Goal: Information Seeking & Learning: Check status

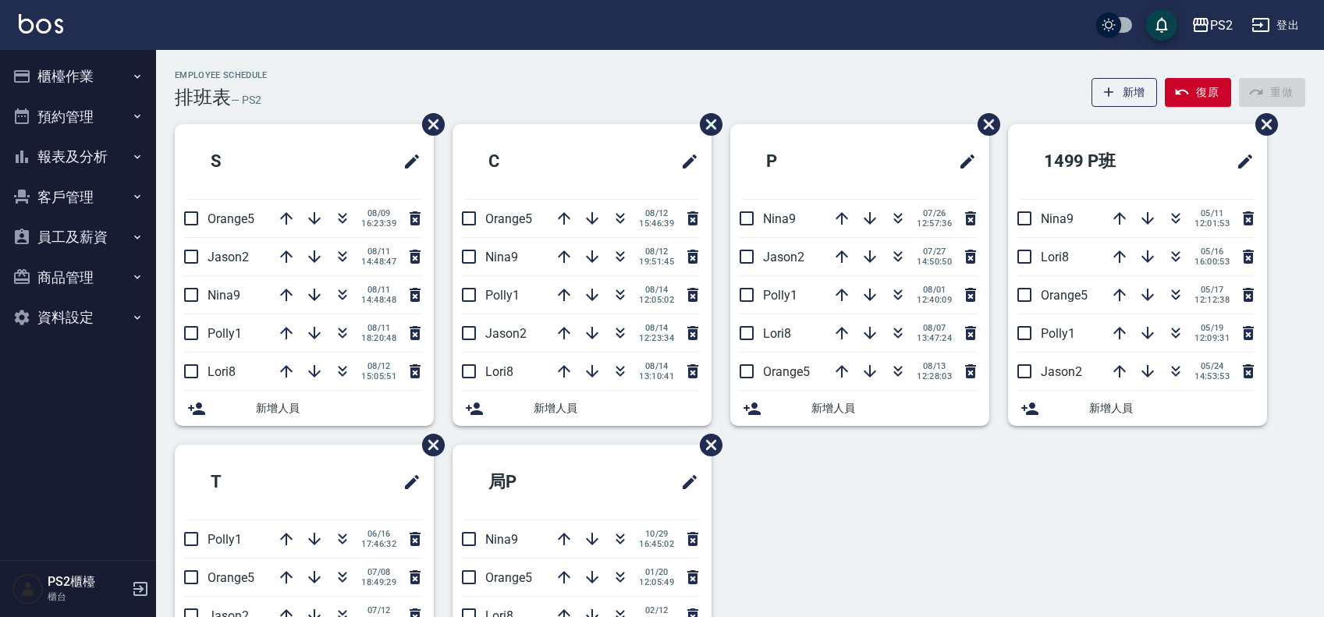
scroll to position [97, 0]
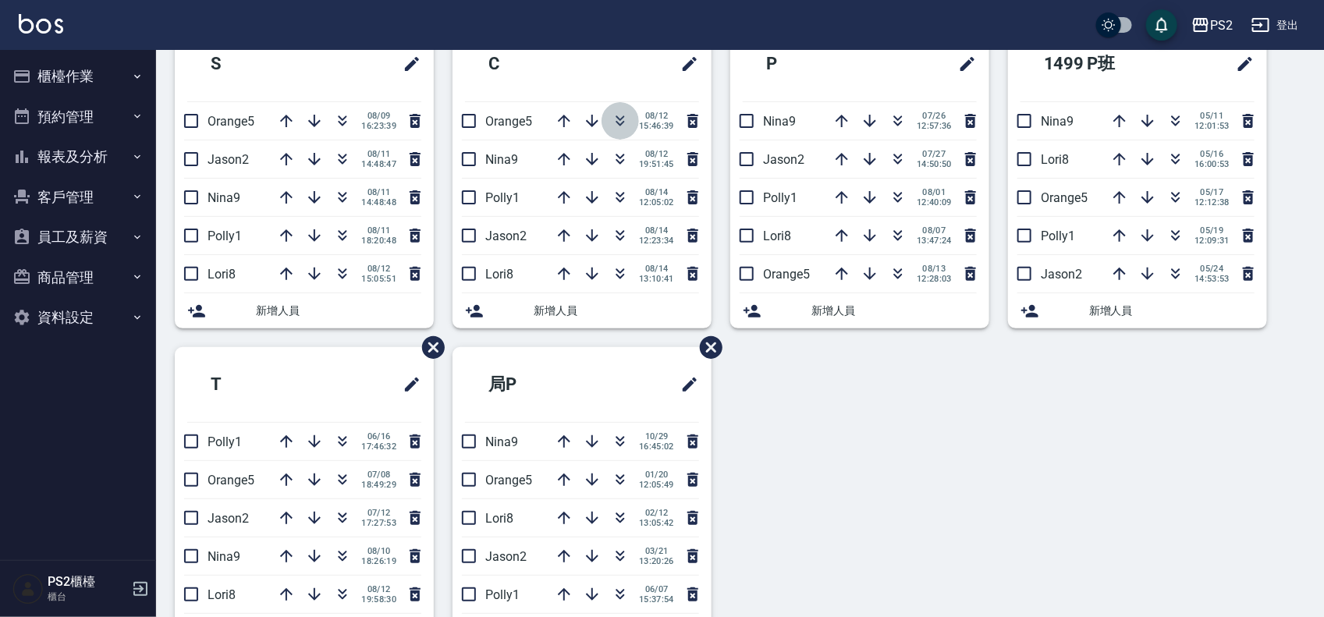
click at [622, 125] on icon "button" at bounding box center [620, 121] width 19 height 19
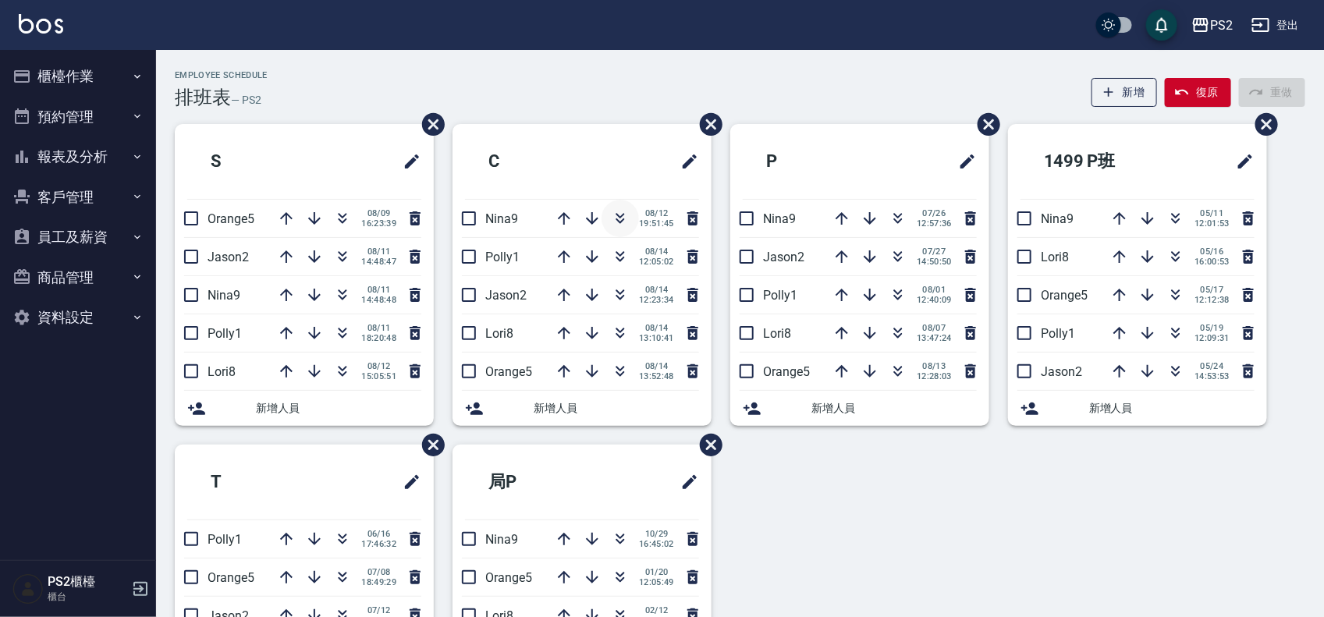
click at [616, 214] on icon "button" at bounding box center [620, 215] width 9 height 5
click at [624, 223] on icon "button" at bounding box center [620, 218] width 19 height 19
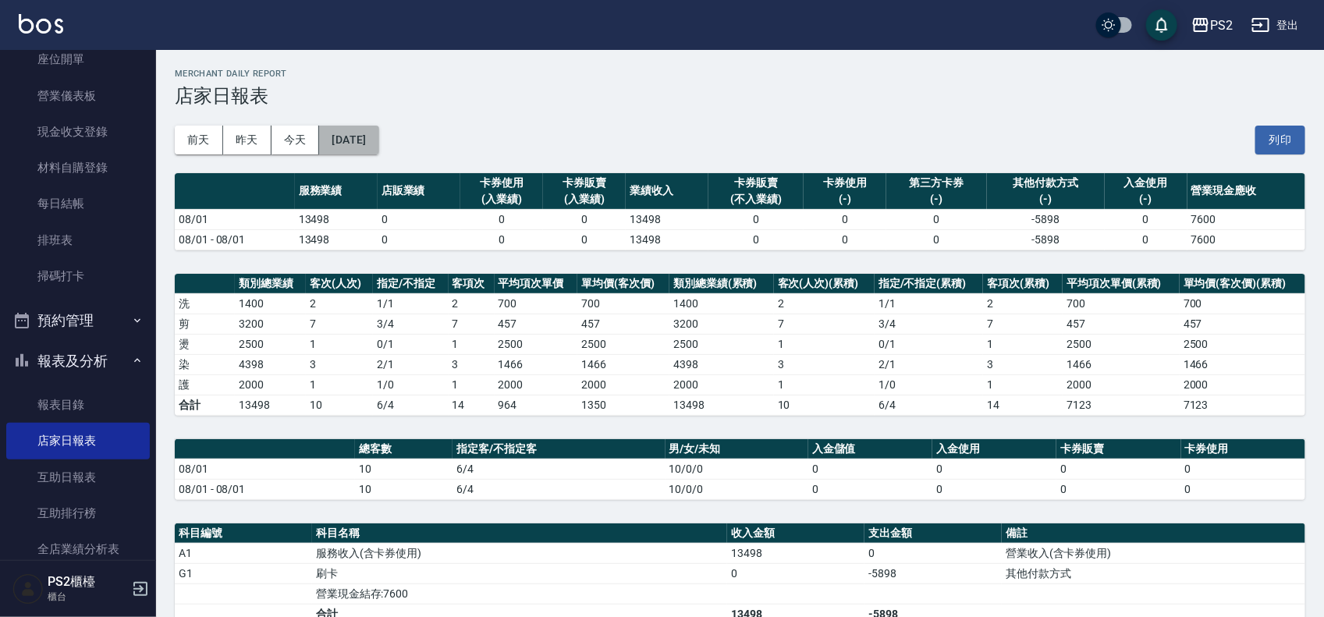
click at [367, 146] on button "[DATE]" at bounding box center [348, 140] width 59 height 29
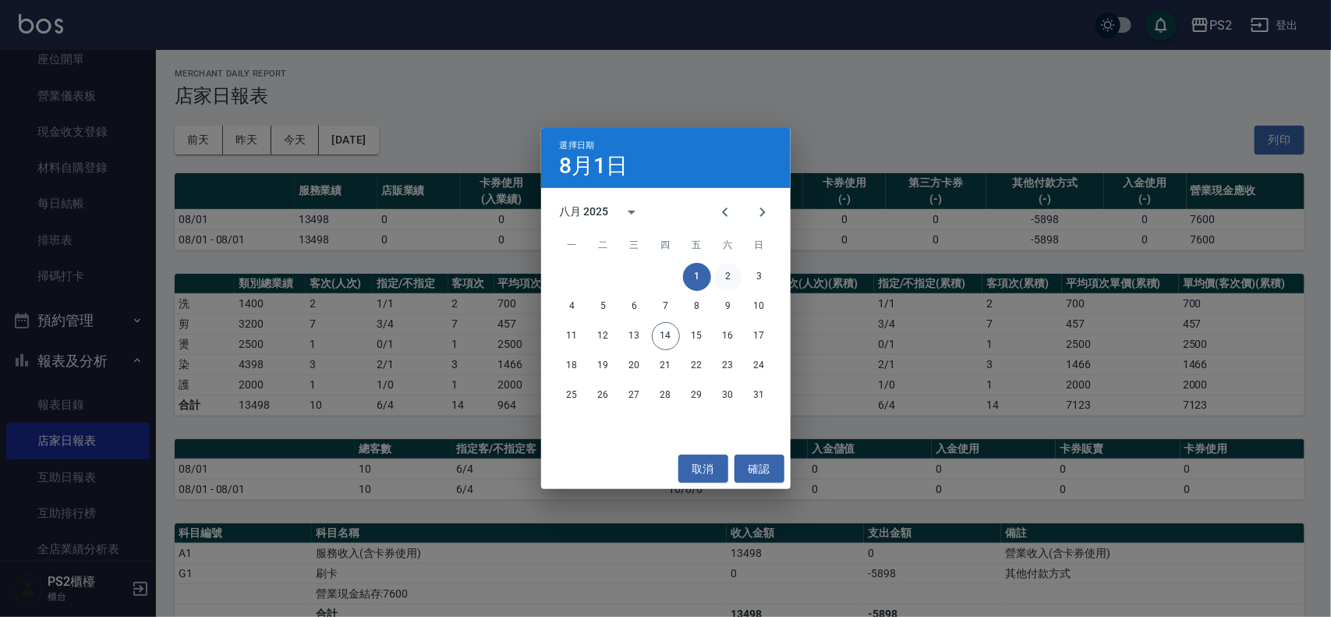
click at [720, 271] on button "2" at bounding box center [728, 277] width 28 height 28
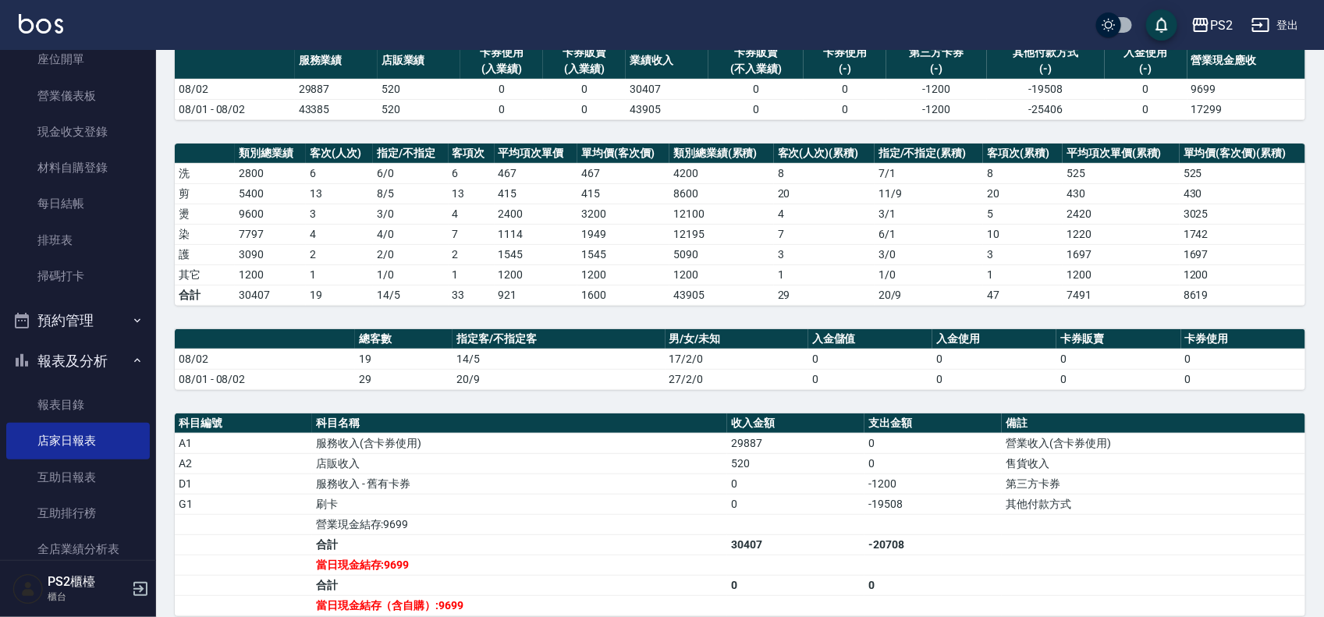
scroll to position [97, 0]
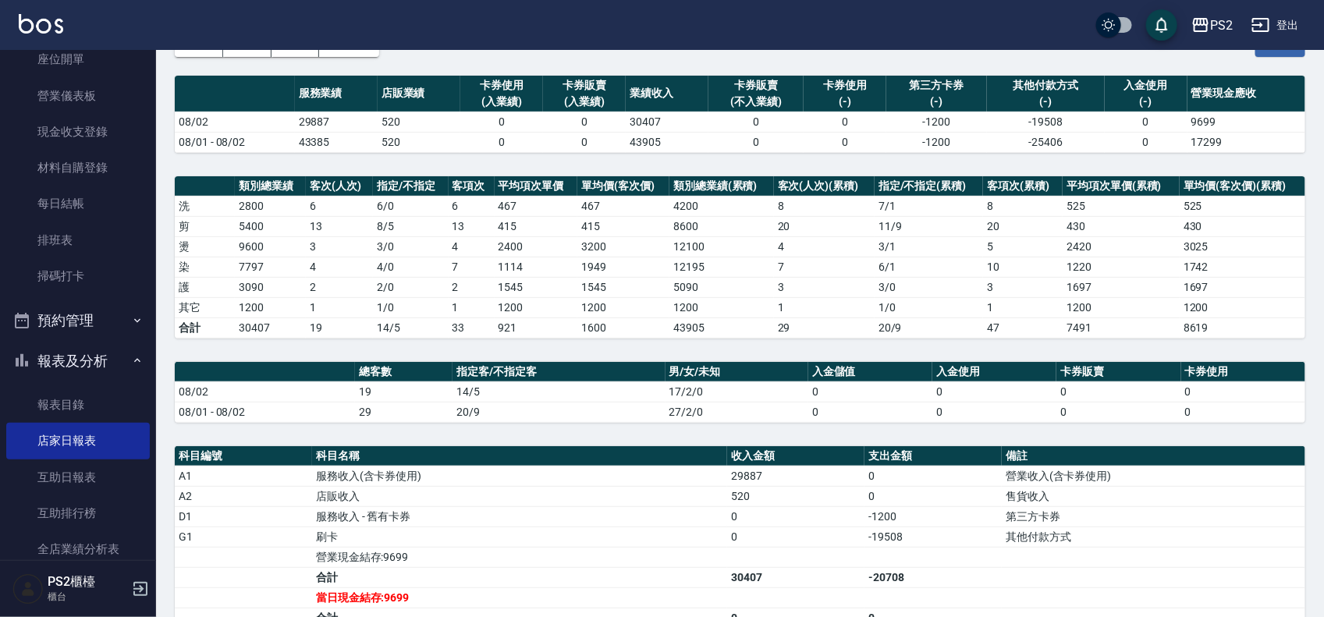
drag, startPoint x: 516, startPoint y: 314, endPoint x: 472, endPoint y: 305, distance: 45.3
click at [516, 314] on td "1200" at bounding box center [536, 307] width 83 height 20
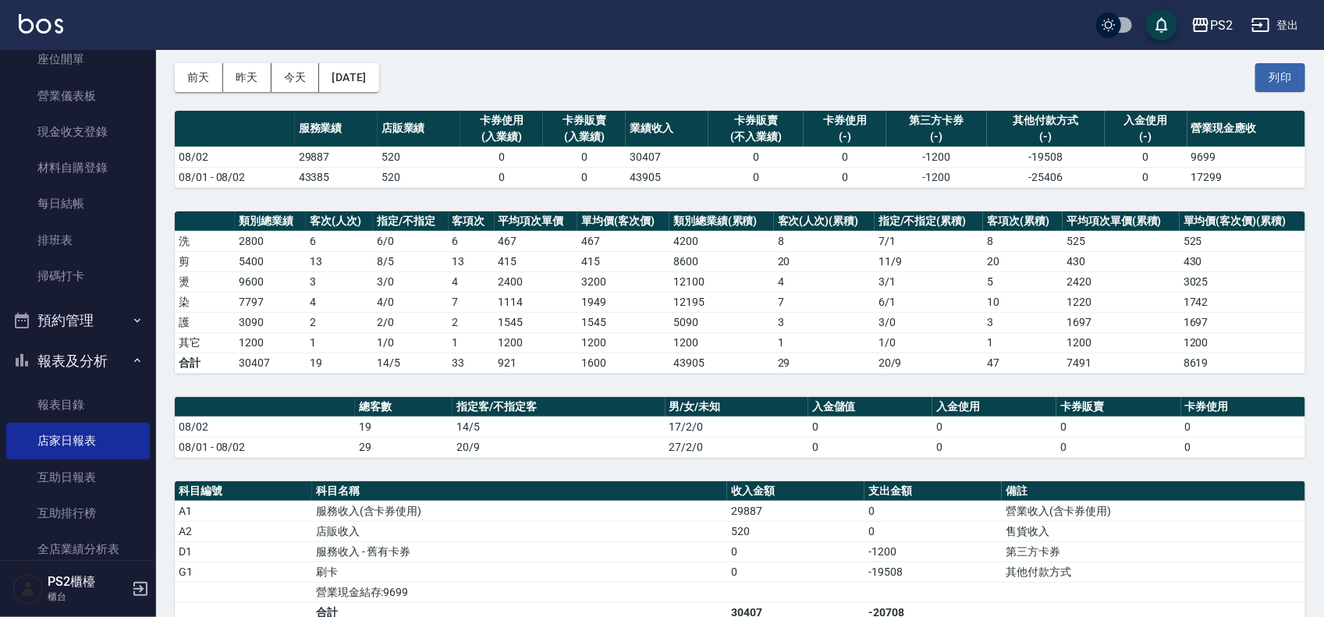
scroll to position [0, 0]
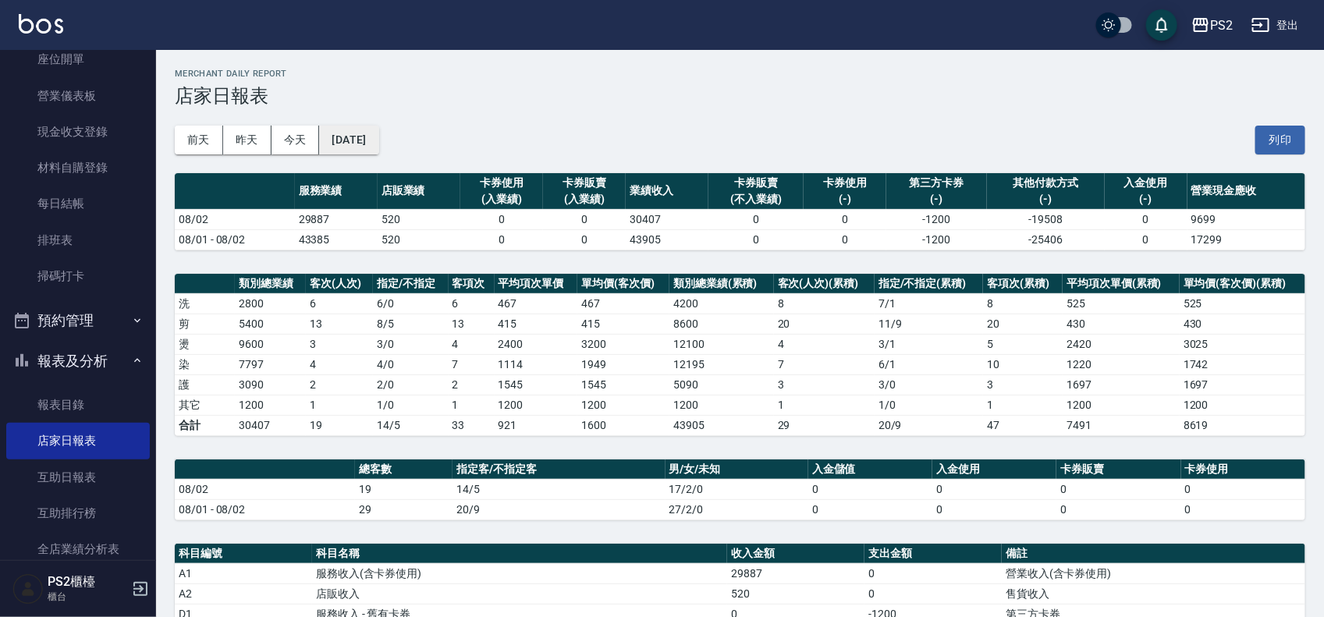
click at [371, 143] on button "[DATE]" at bounding box center [348, 140] width 59 height 29
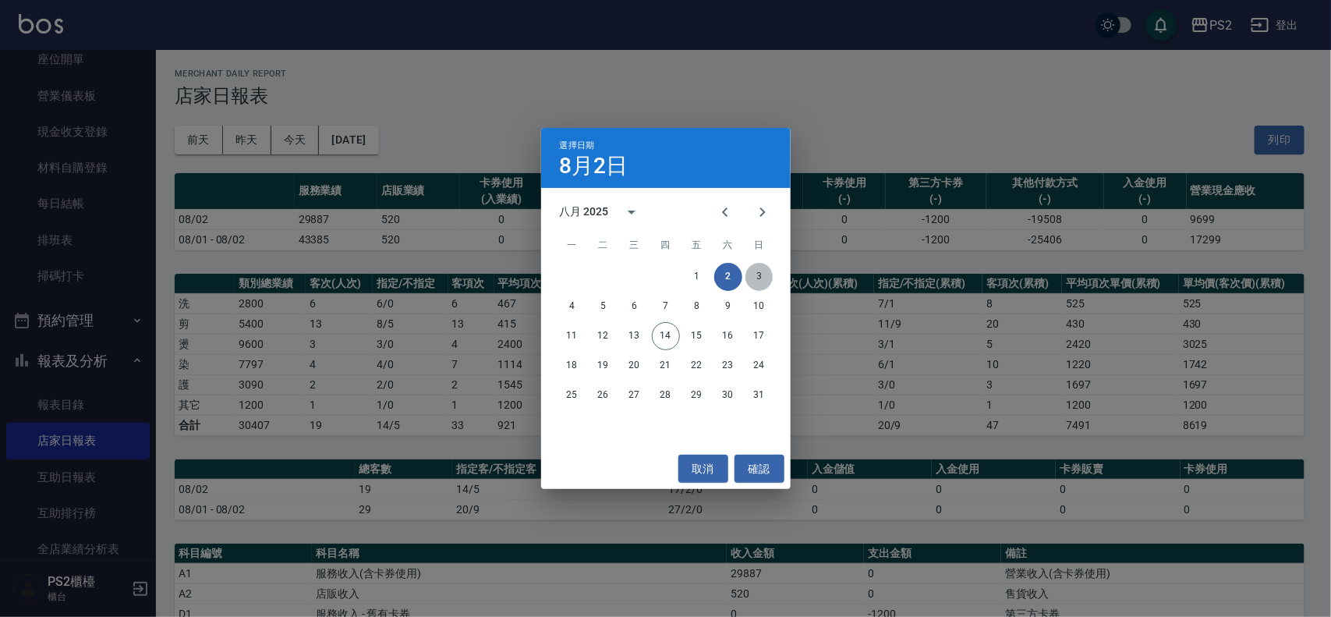
click at [757, 274] on button "3" at bounding box center [760, 277] width 28 height 28
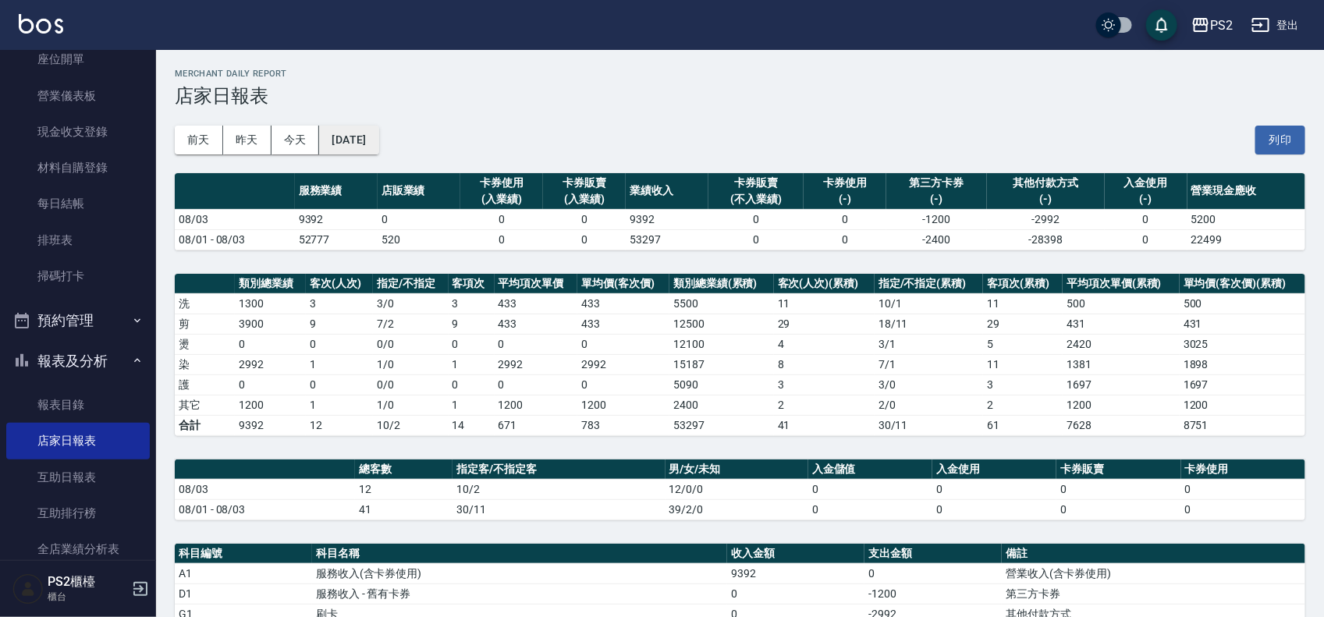
click at [342, 144] on button "[DATE]" at bounding box center [348, 140] width 59 height 29
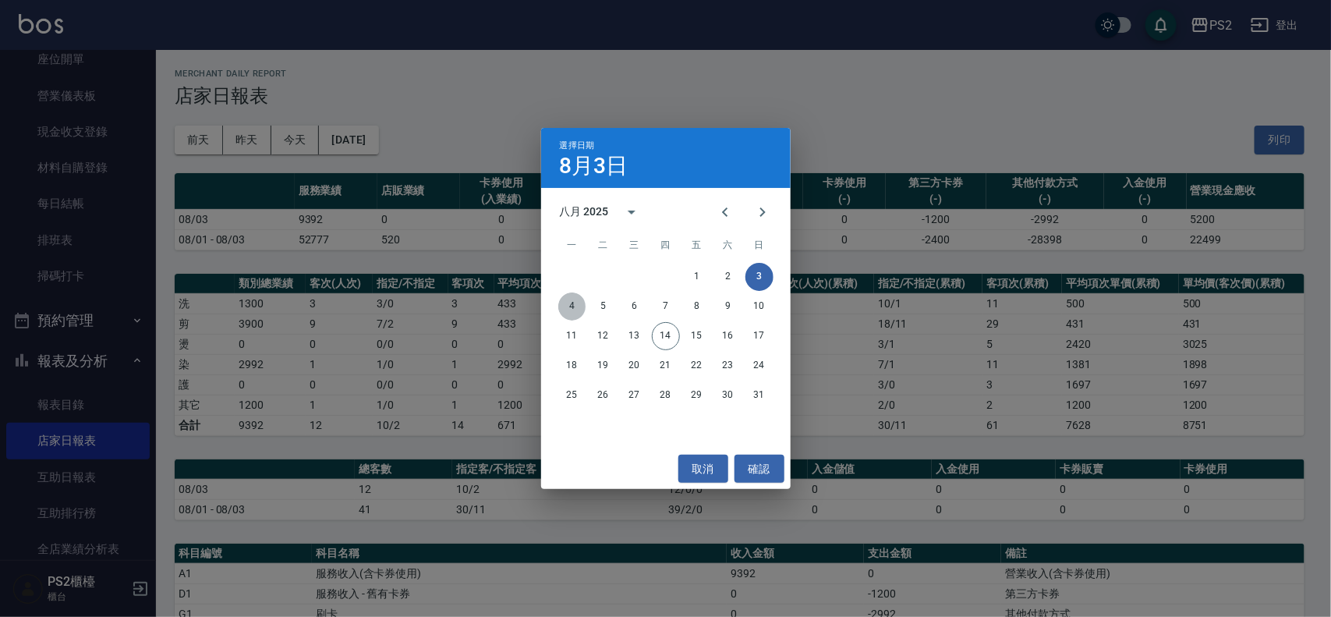
click at [571, 306] on button "4" at bounding box center [572, 306] width 28 height 28
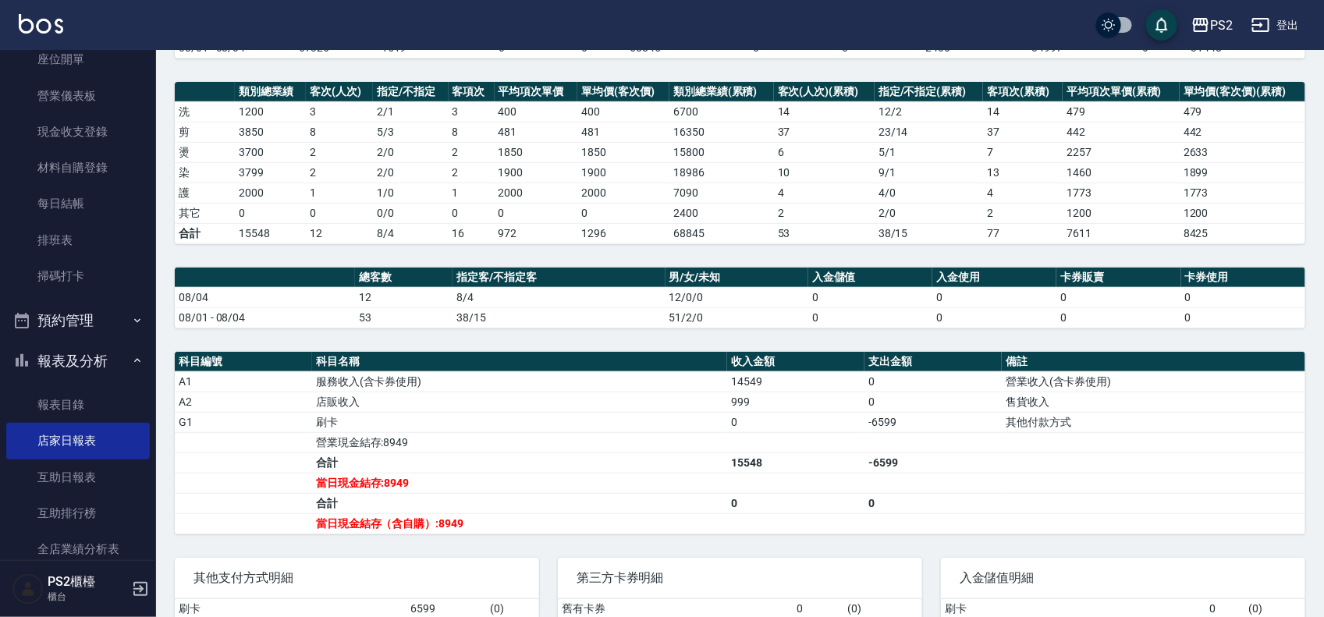
scroll to position [195, 0]
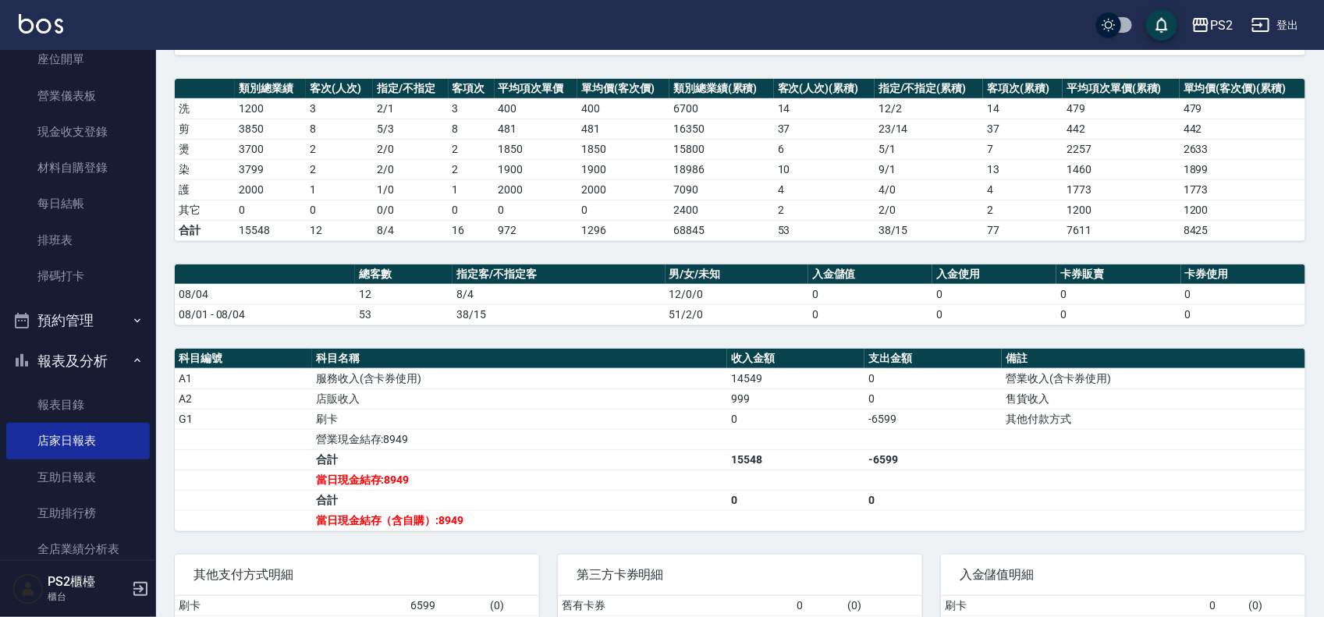
click at [450, 251] on div "PS2 [DATE] 店家日報表 列印時間： [DATE][PHONE_NUMBER]:48 Merchant Daily Report 店家日報表 [DAT…" at bounding box center [740, 295] width 1168 height 880
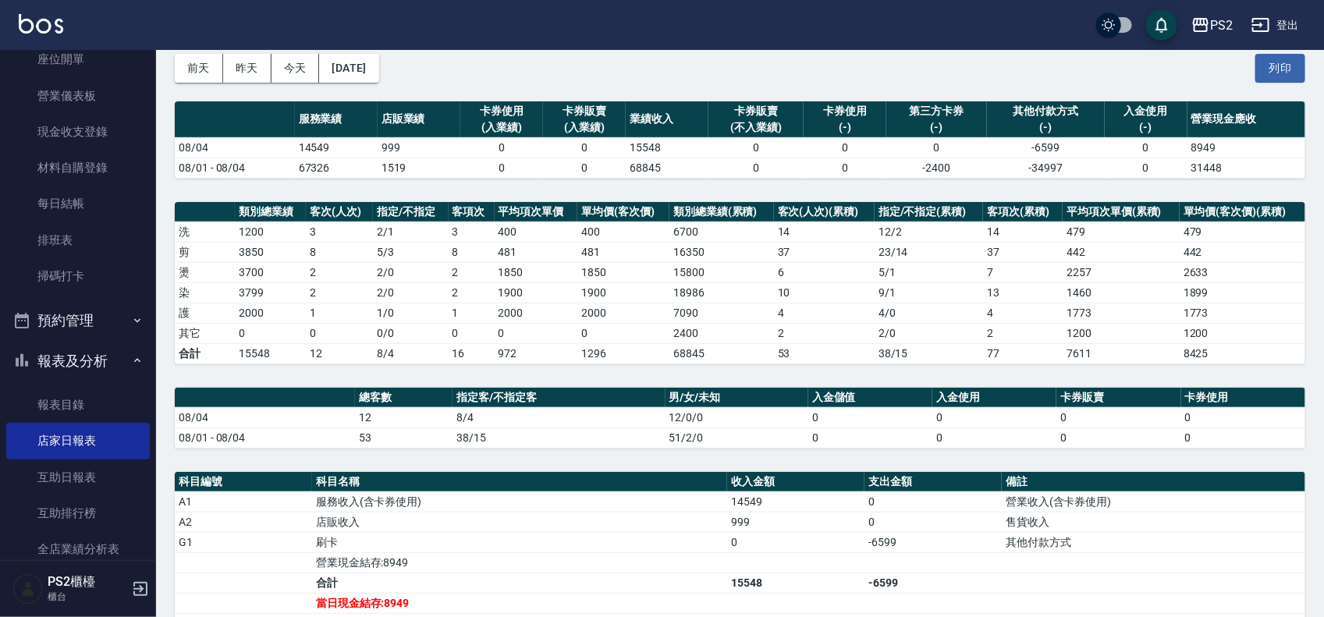
scroll to position [0, 0]
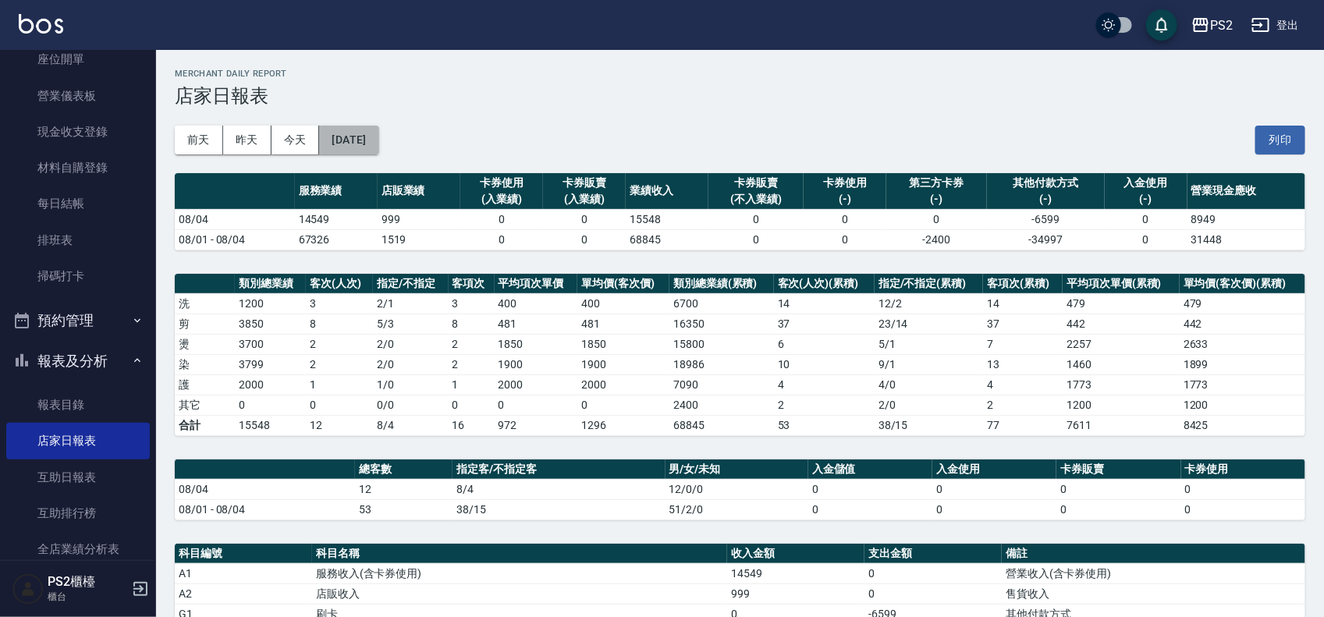
click at [378, 134] on button "[DATE]" at bounding box center [348, 140] width 59 height 29
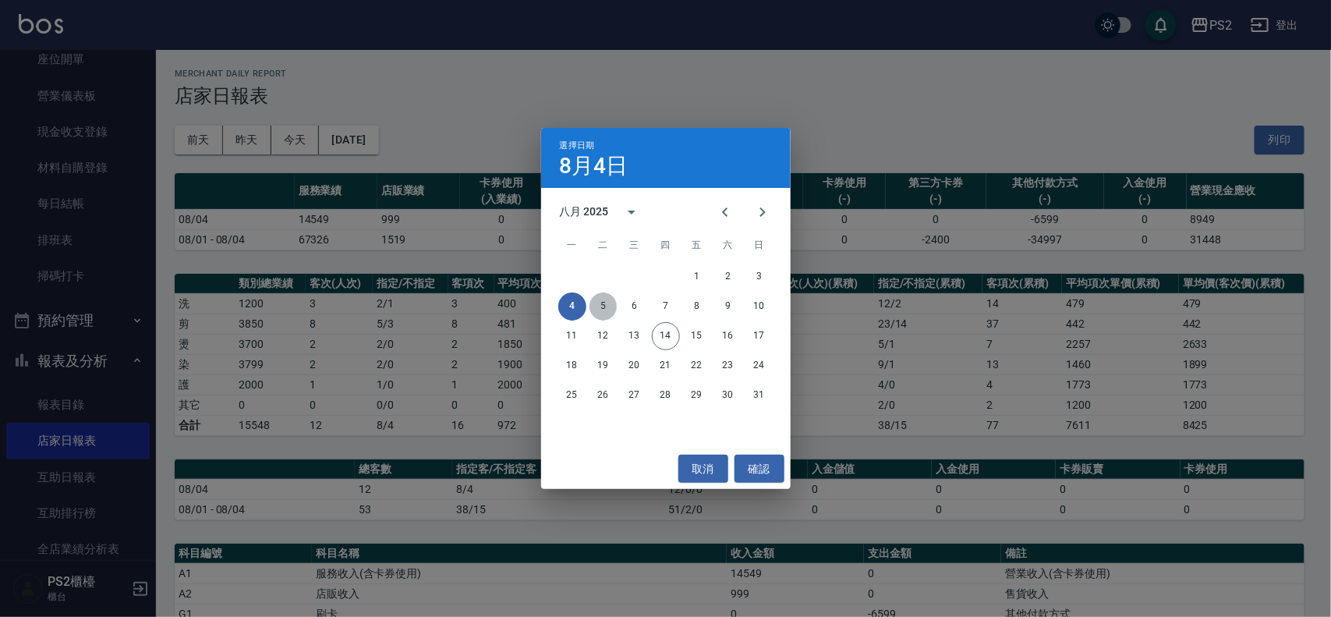
click at [594, 303] on button "5" at bounding box center [604, 306] width 28 height 28
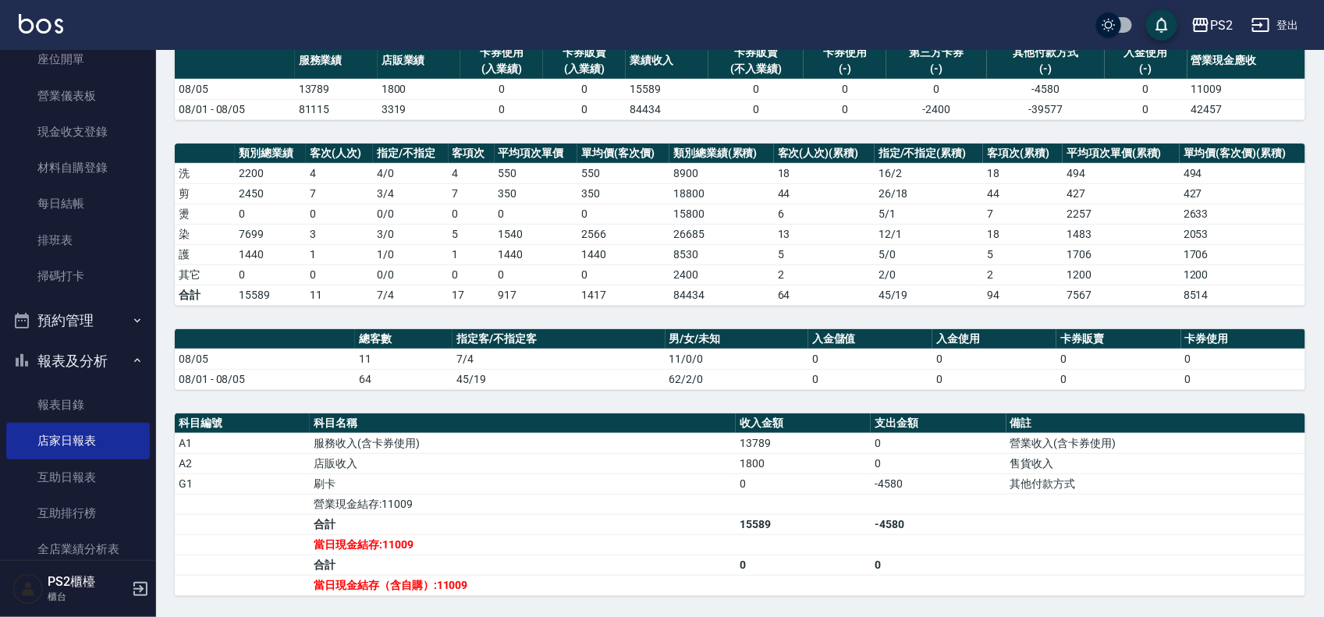
scroll to position [97, 0]
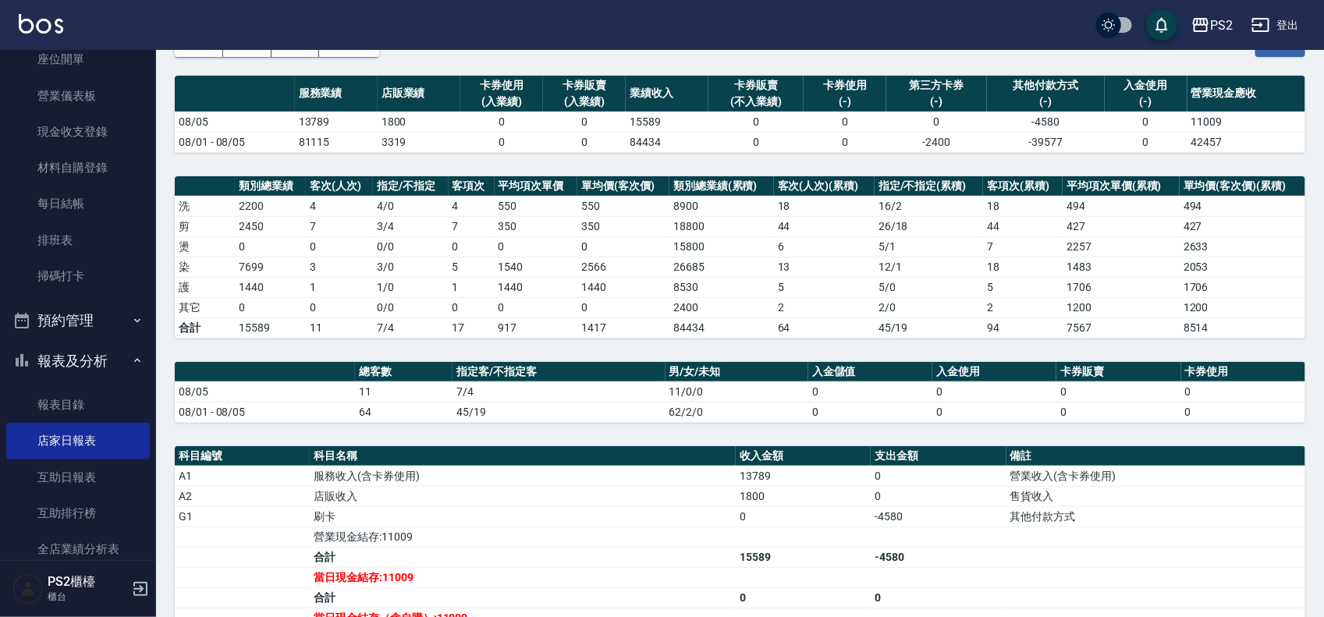
click at [336, 236] on td "7" at bounding box center [339, 226] width 67 height 20
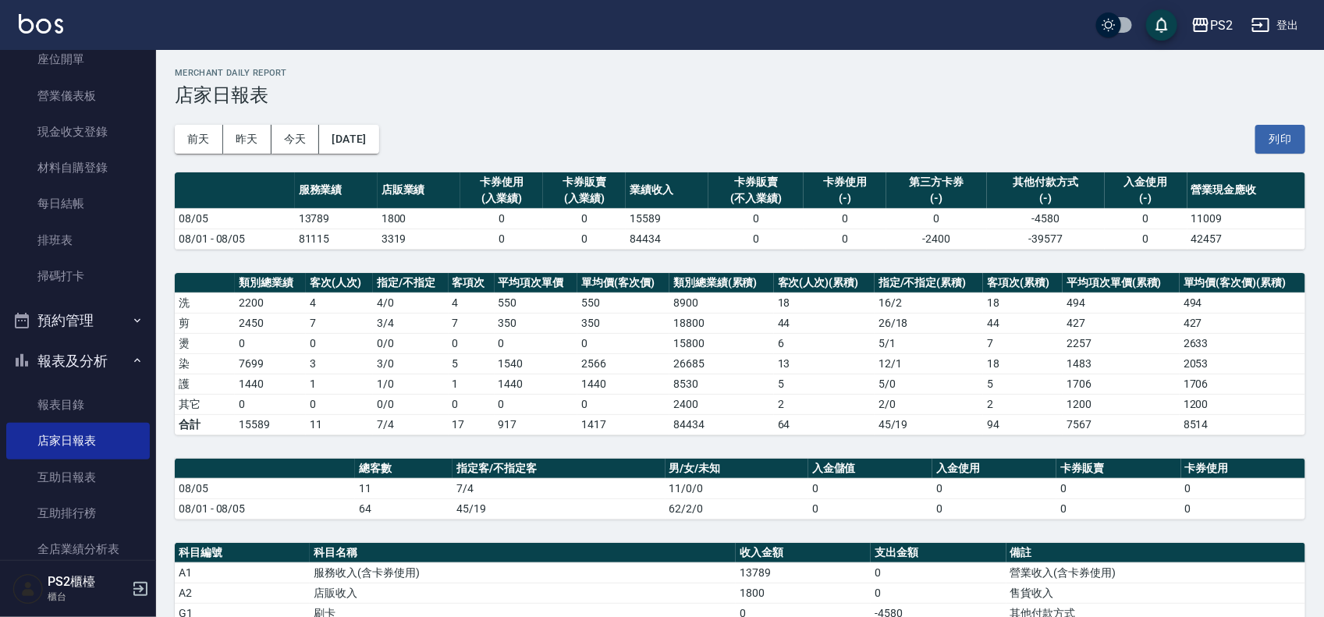
scroll to position [0, 0]
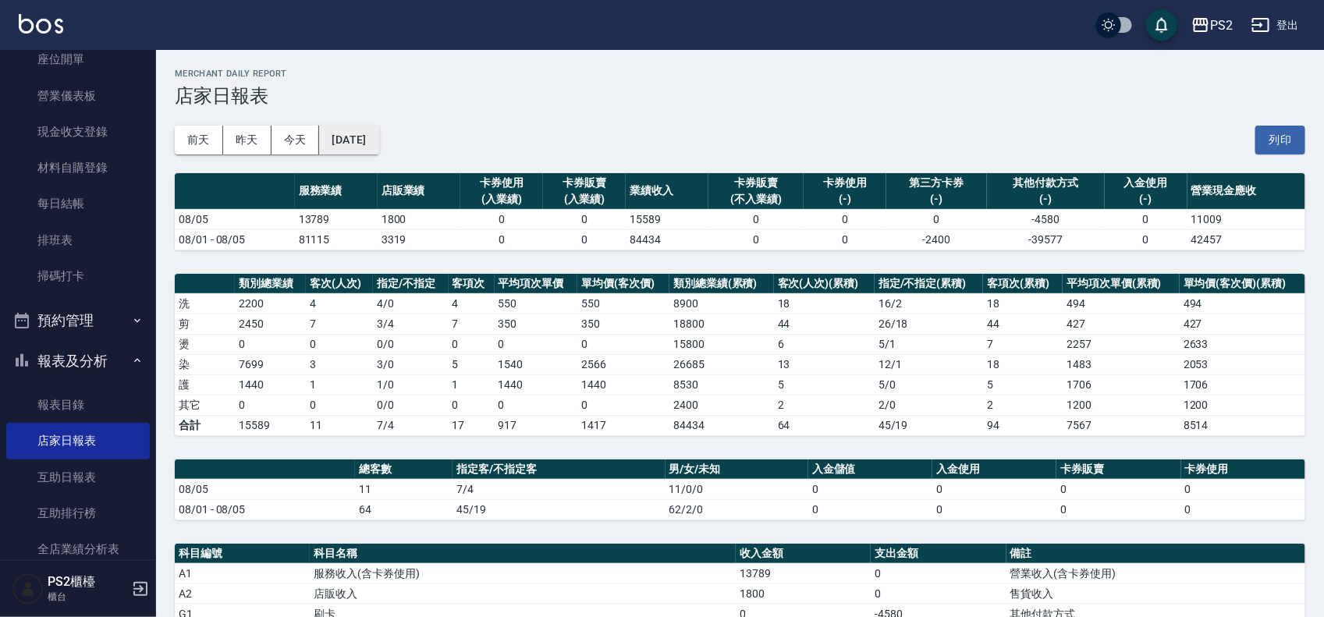
click at [336, 133] on button "[DATE]" at bounding box center [348, 140] width 59 height 29
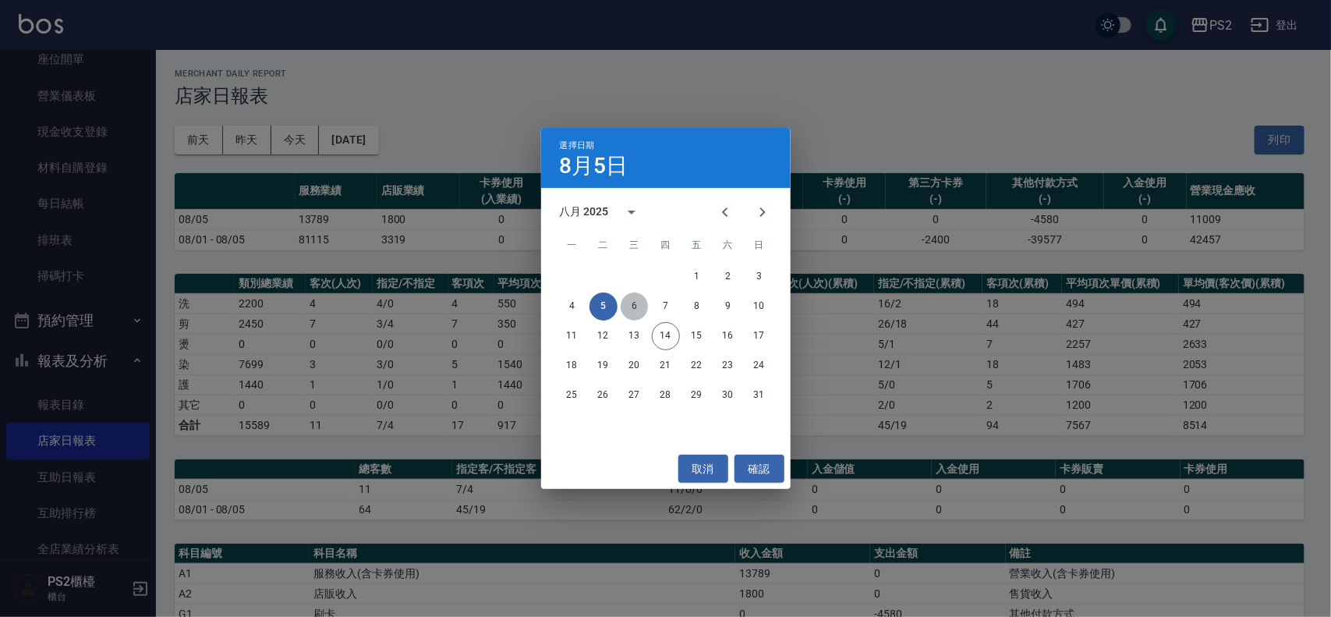
click at [637, 307] on button "6" at bounding box center [635, 306] width 28 height 28
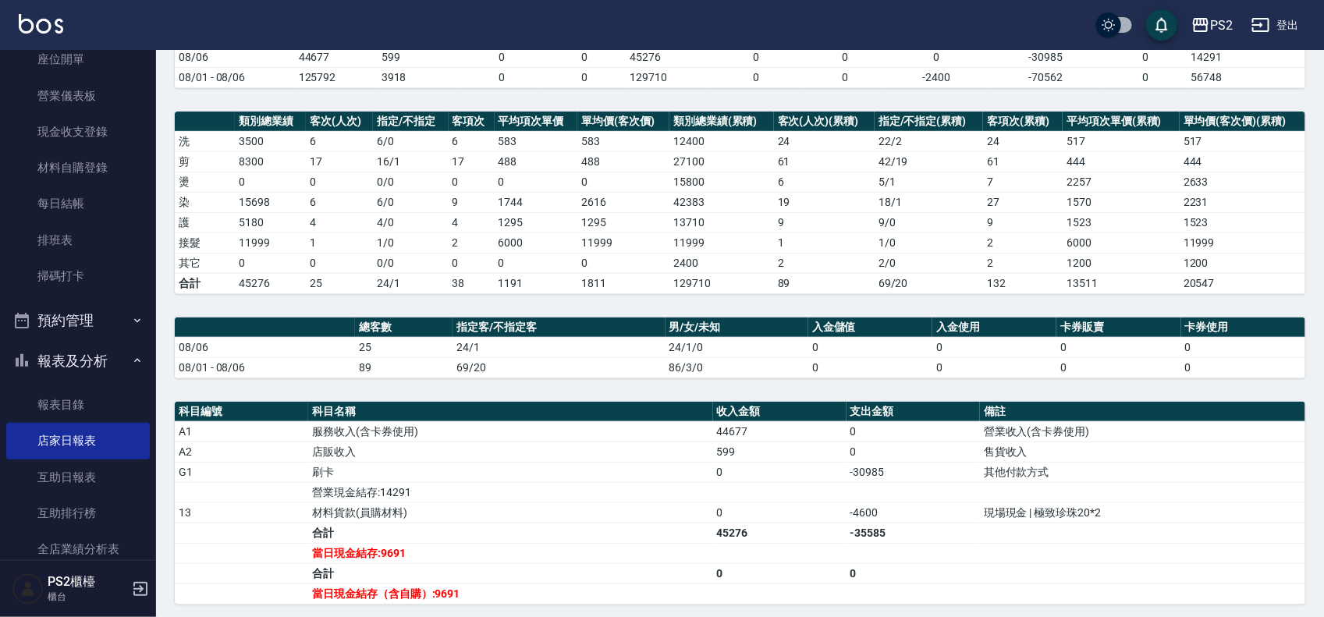
scroll to position [195, 0]
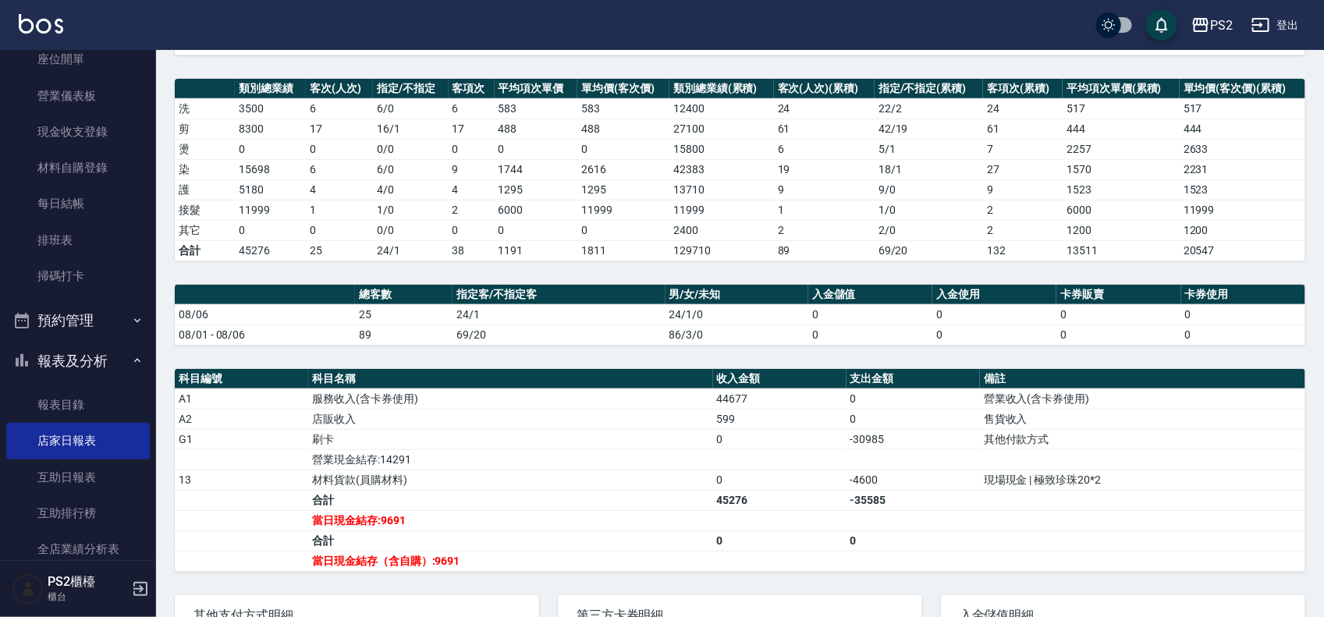
click at [470, 246] on td "38" at bounding box center [471, 250] width 46 height 20
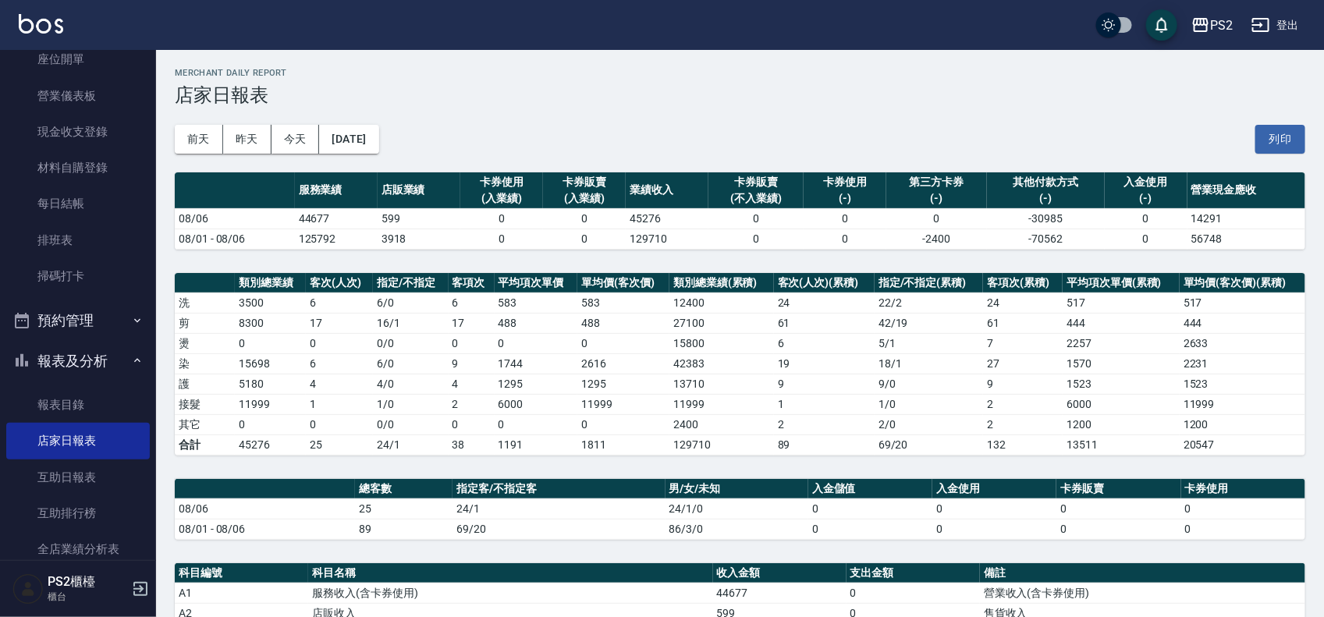
scroll to position [0, 0]
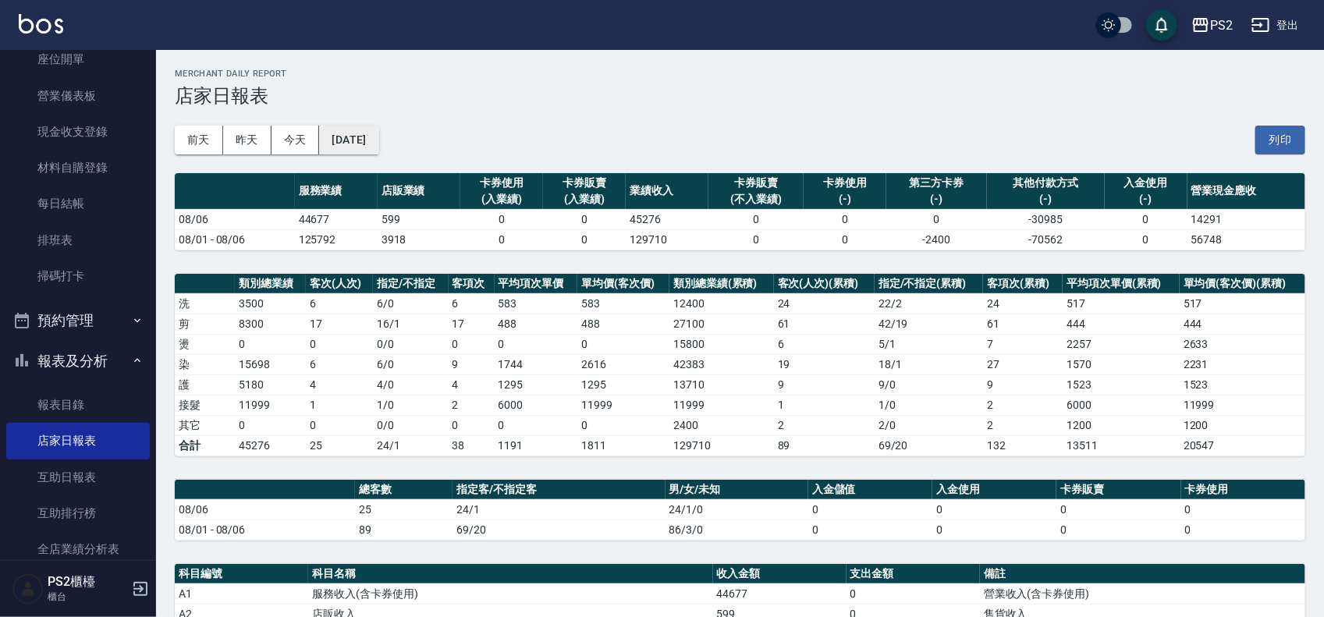
click at [373, 129] on button "[DATE]" at bounding box center [348, 140] width 59 height 29
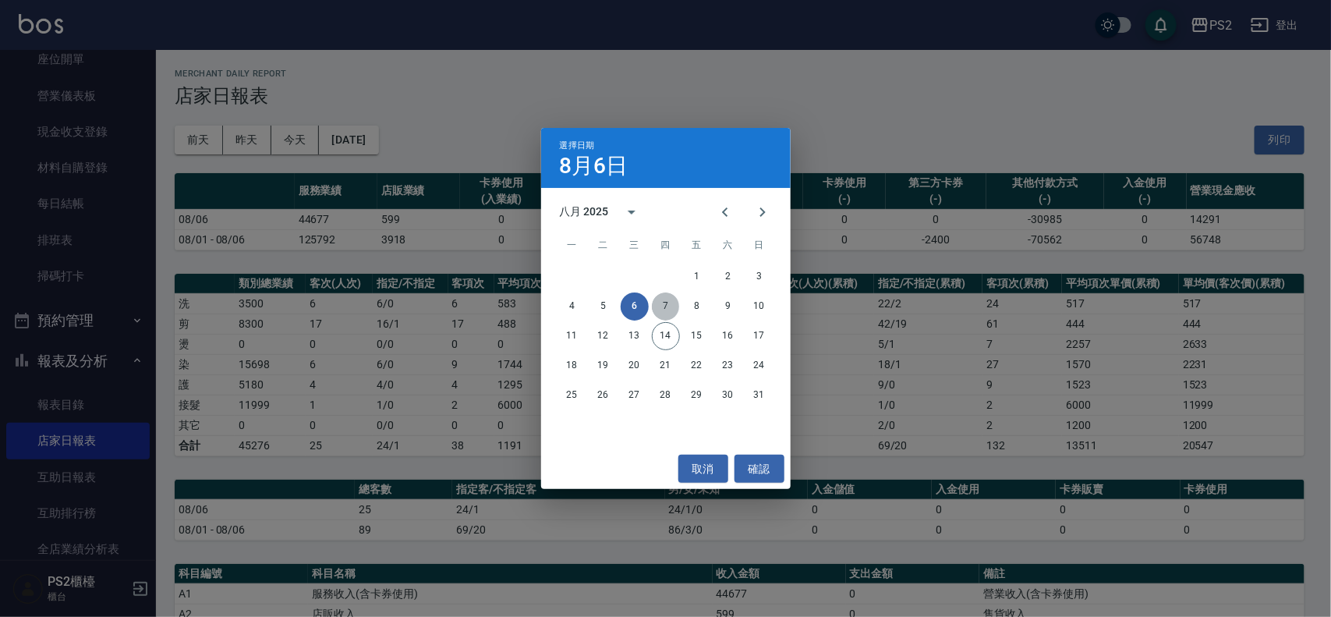
click at [673, 304] on button "7" at bounding box center [666, 306] width 28 height 28
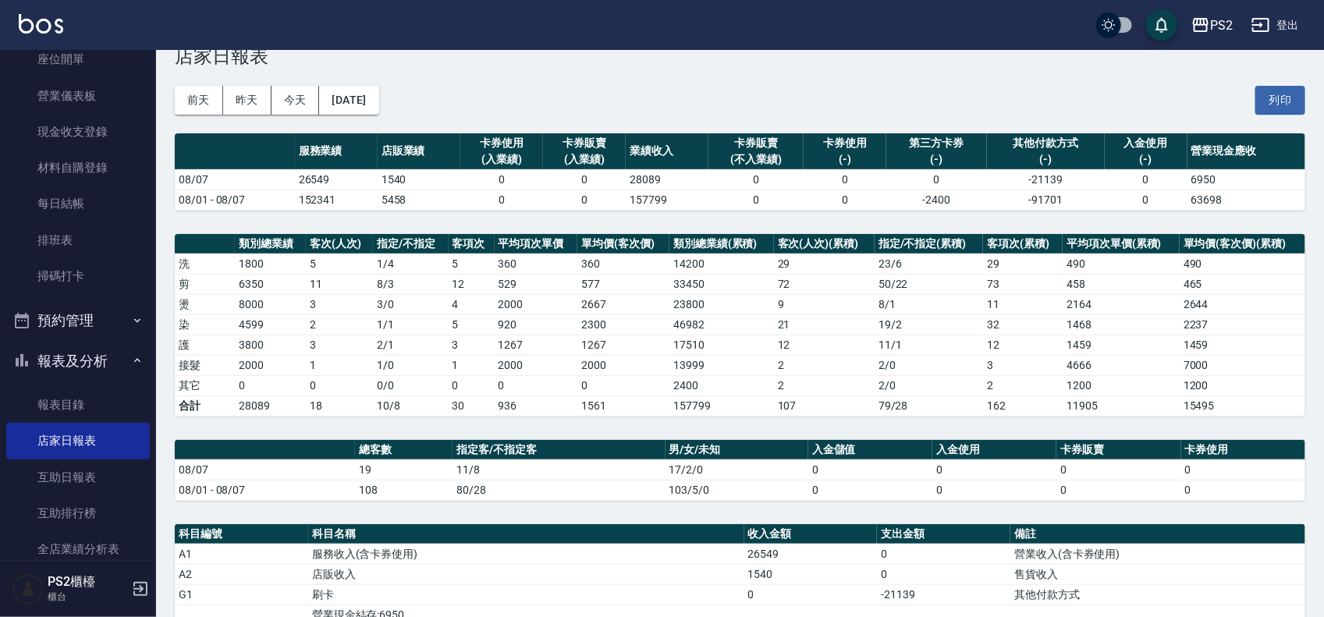
scroll to position [195, 0]
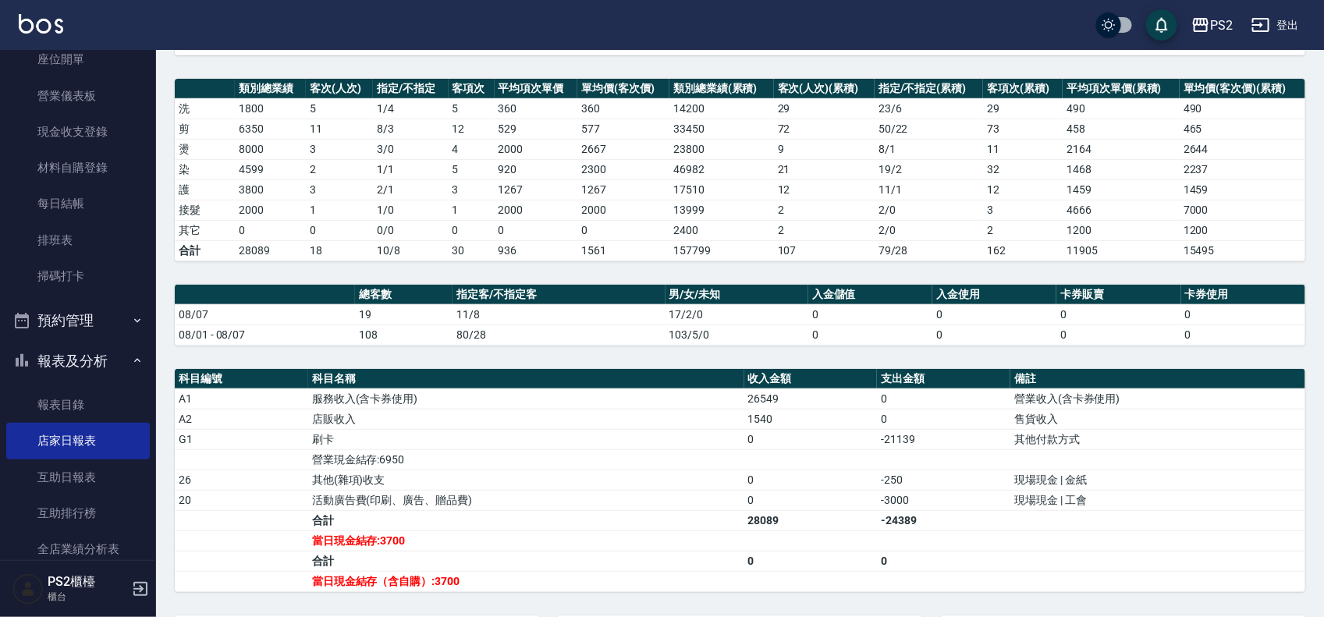
click at [360, 250] on td "18" at bounding box center [339, 250] width 67 height 20
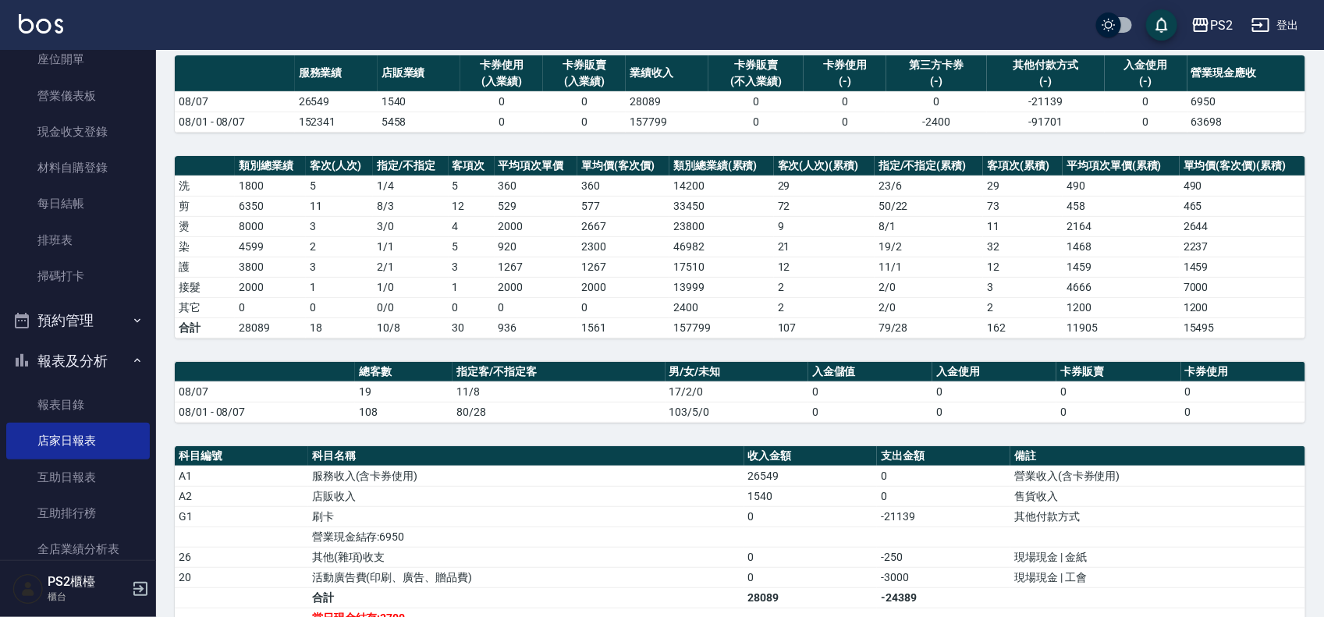
scroll to position [0, 0]
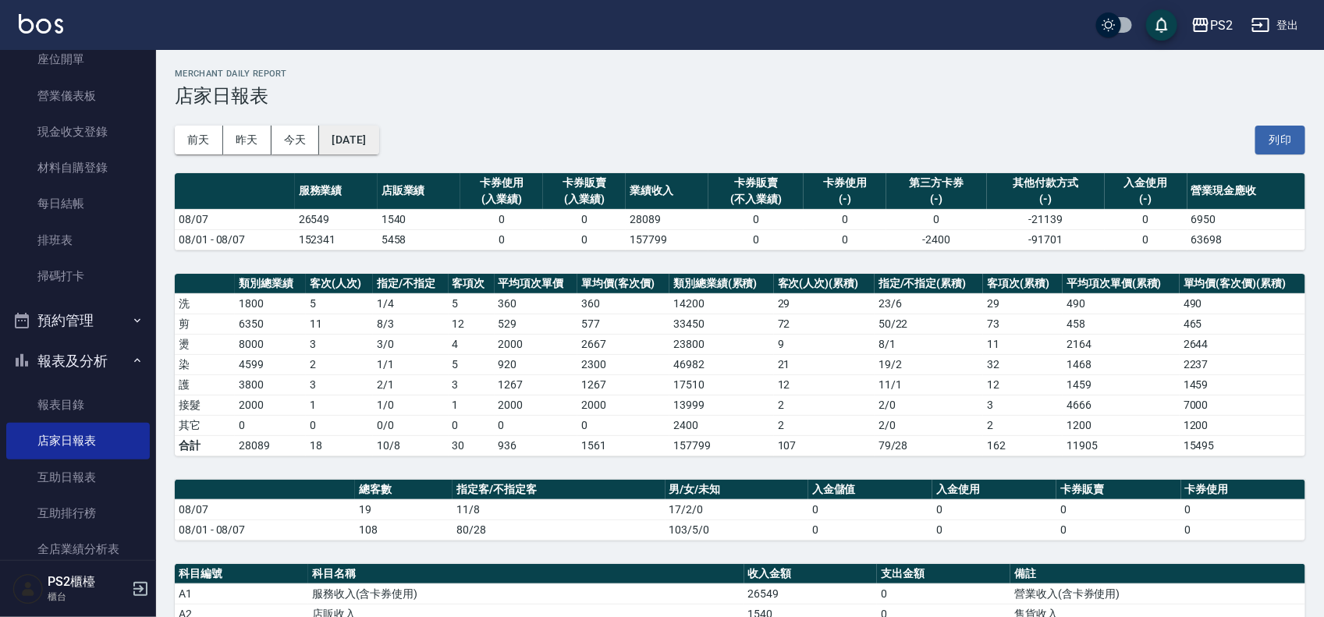
click at [378, 130] on button "[DATE]" at bounding box center [348, 140] width 59 height 29
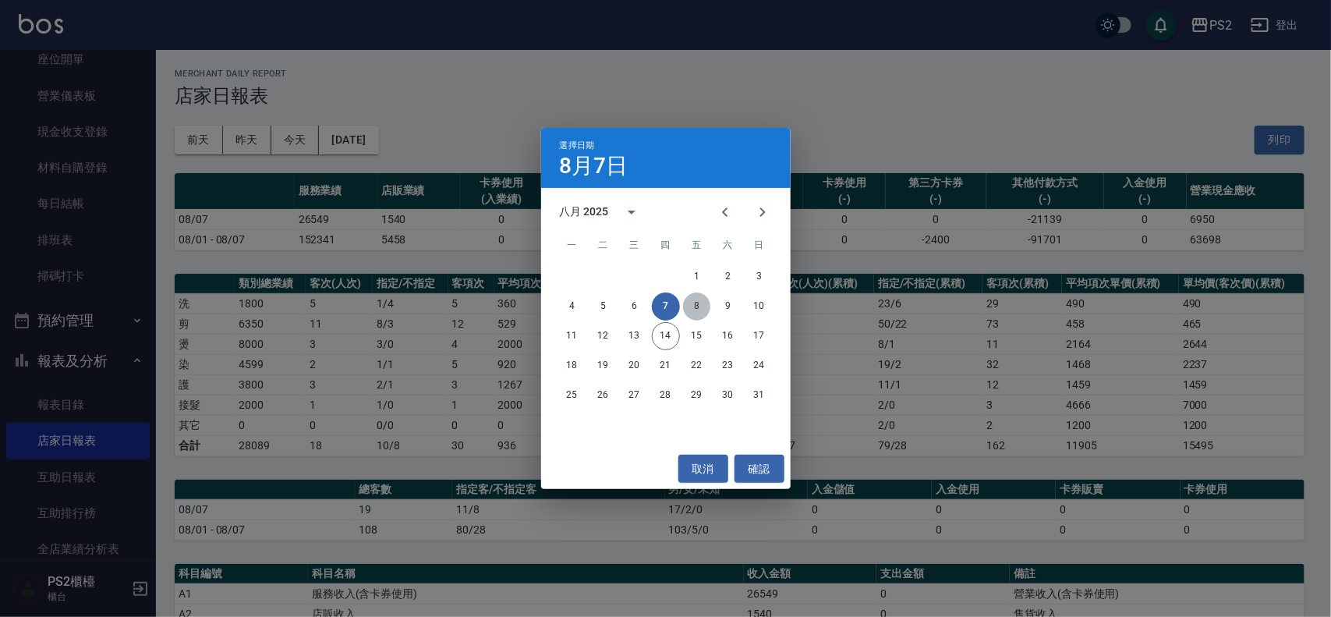
click at [690, 303] on button "8" at bounding box center [697, 306] width 28 height 28
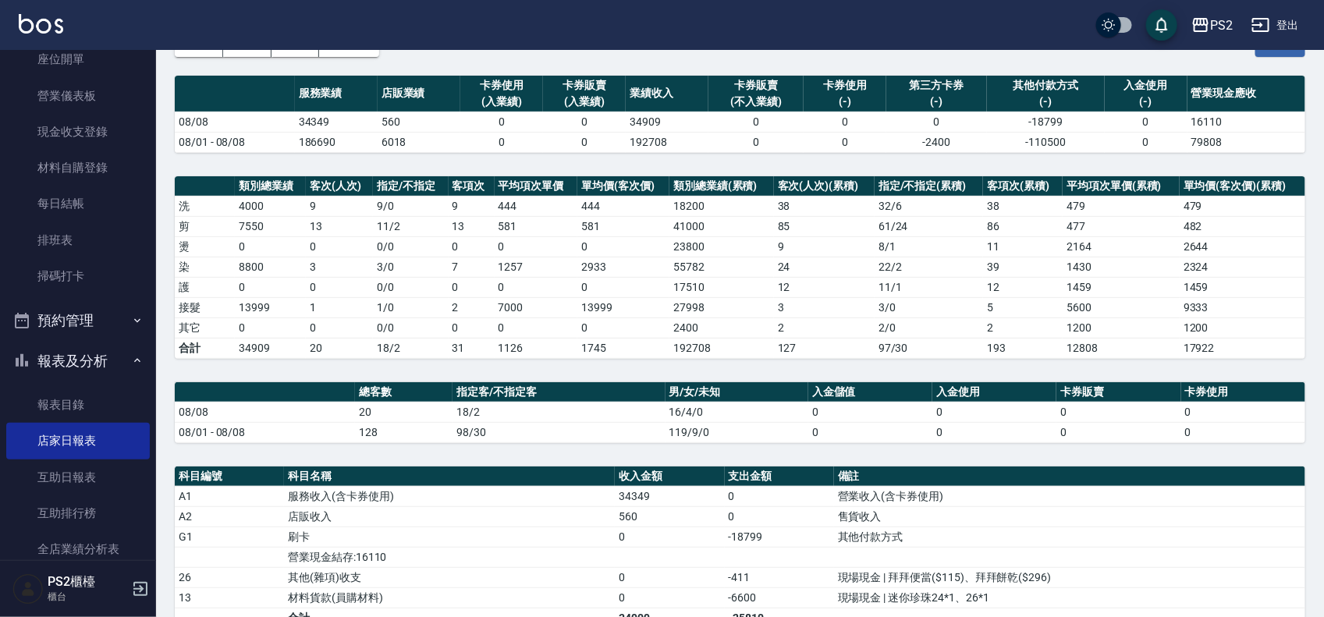
scroll to position [195, 0]
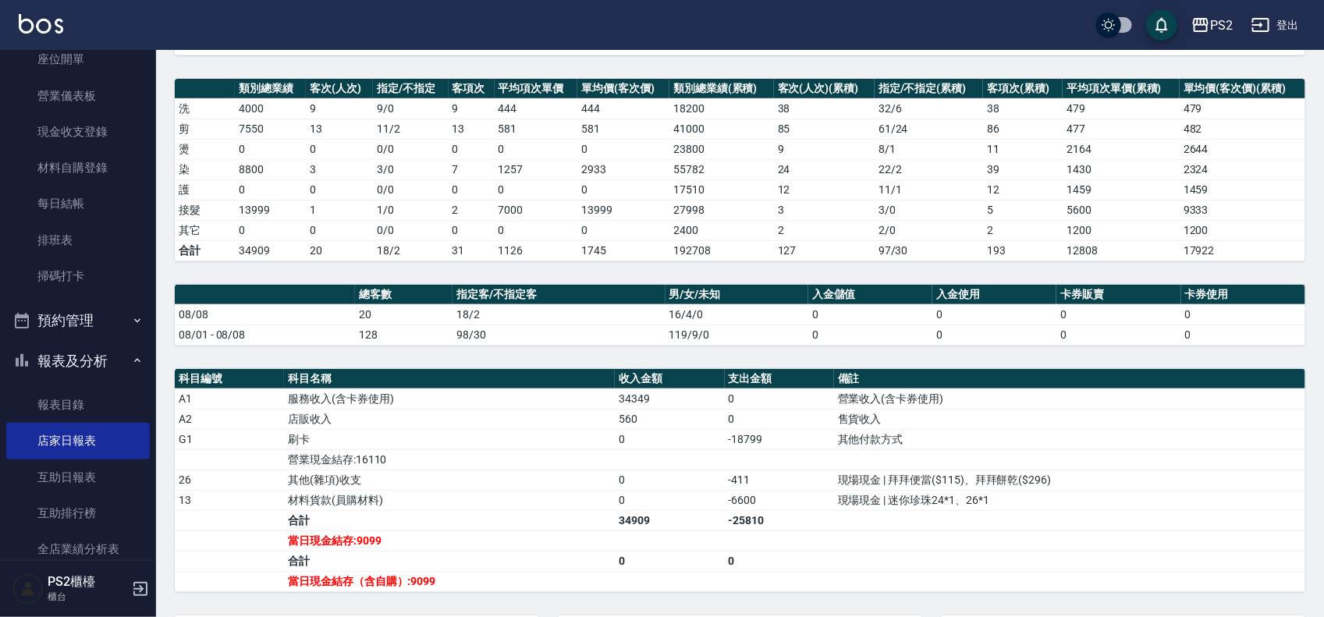
click at [219, 195] on td "護" at bounding box center [205, 189] width 60 height 20
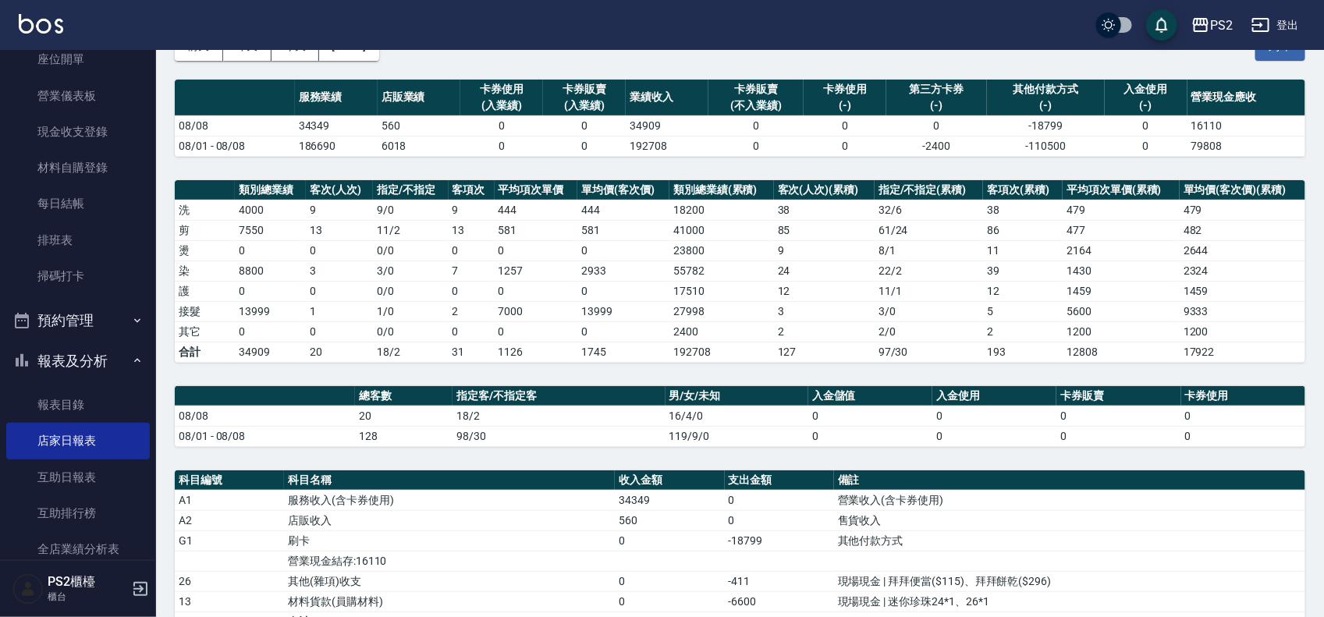
scroll to position [0, 0]
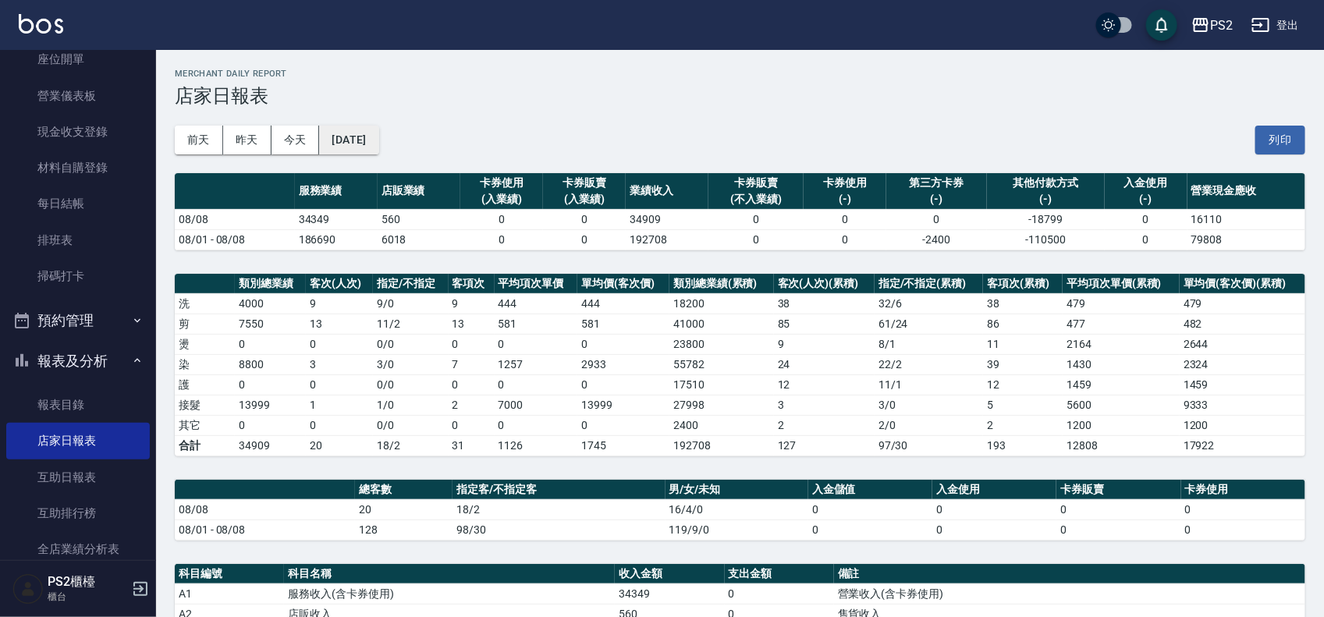
click at [378, 143] on button "[DATE]" at bounding box center [348, 140] width 59 height 29
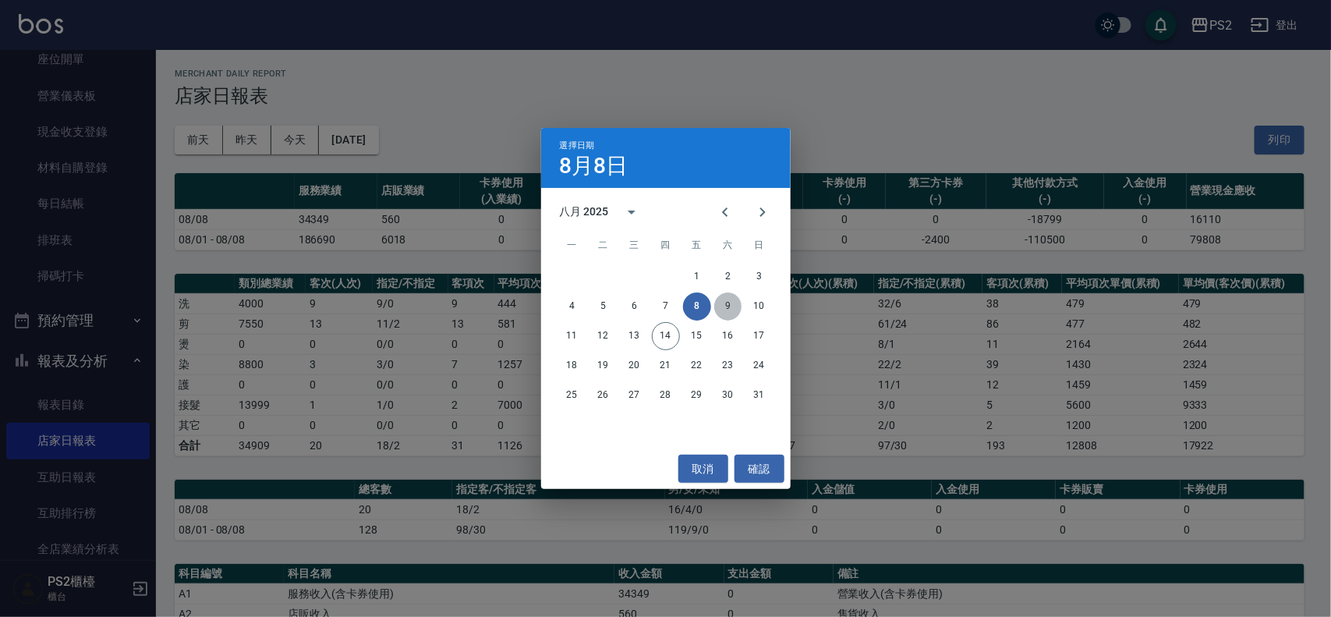
click at [721, 302] on button "9" at bounding box center [728, 306] width 28 height 28
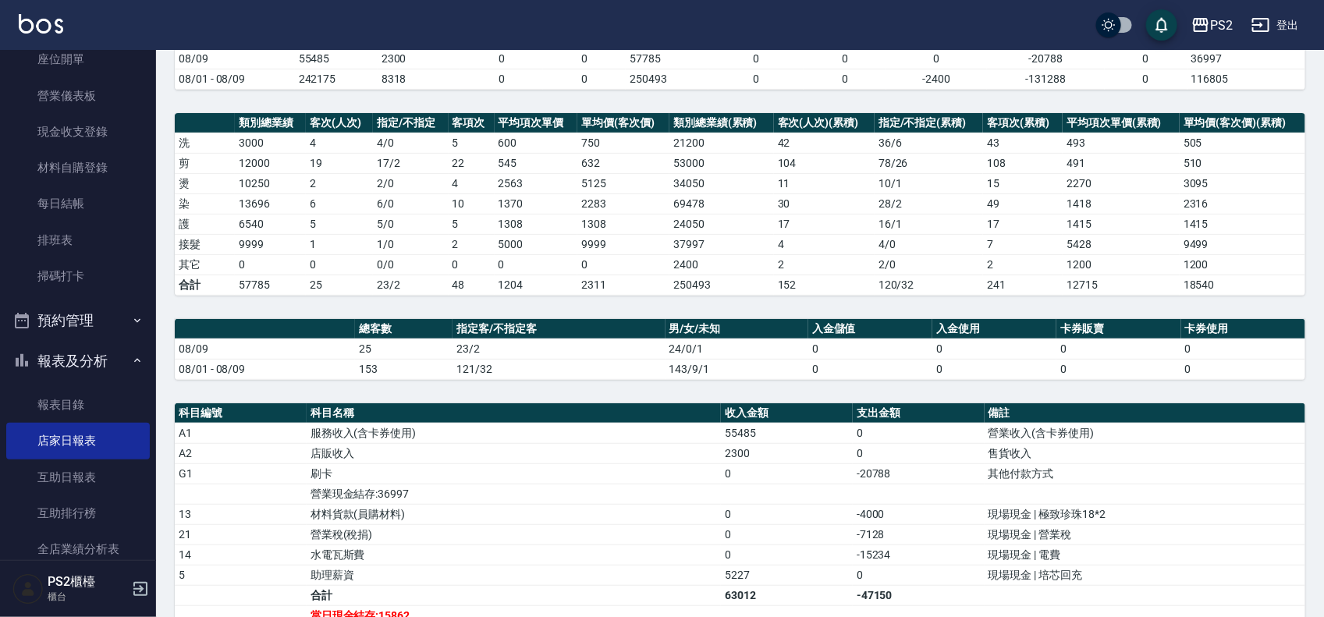
scroll to position [195, 0]
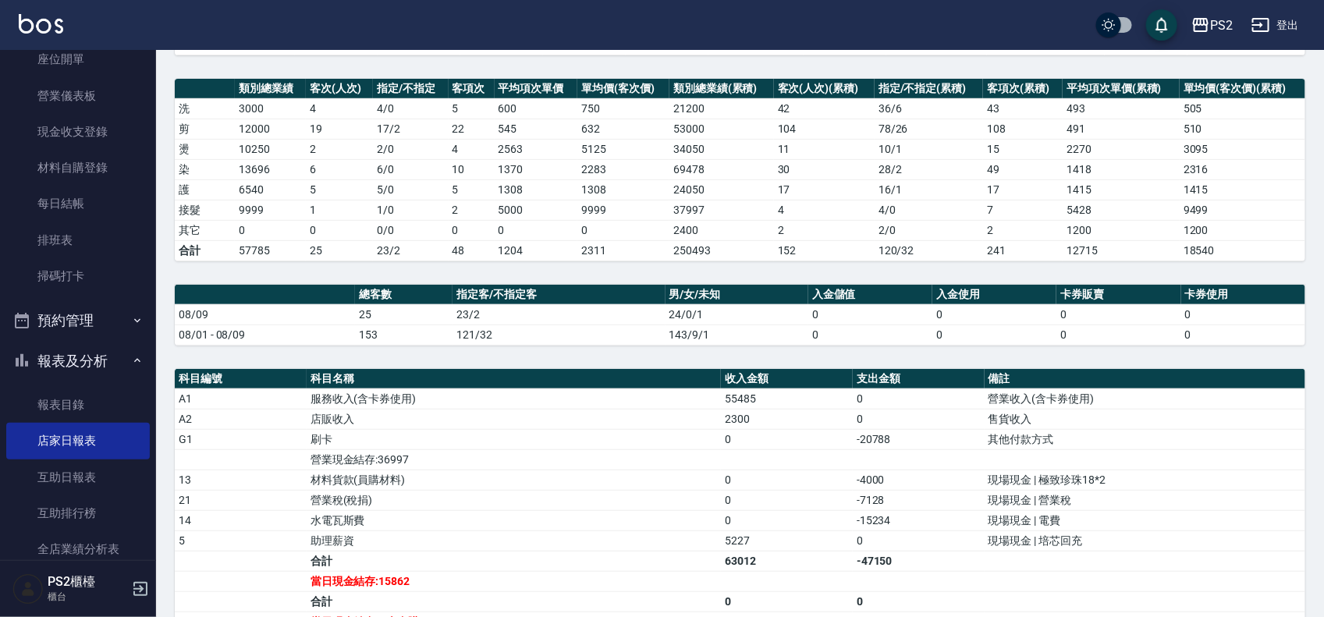
click at [317, 232] on td "0" at bounding box center [339, 230] width 67 height 20
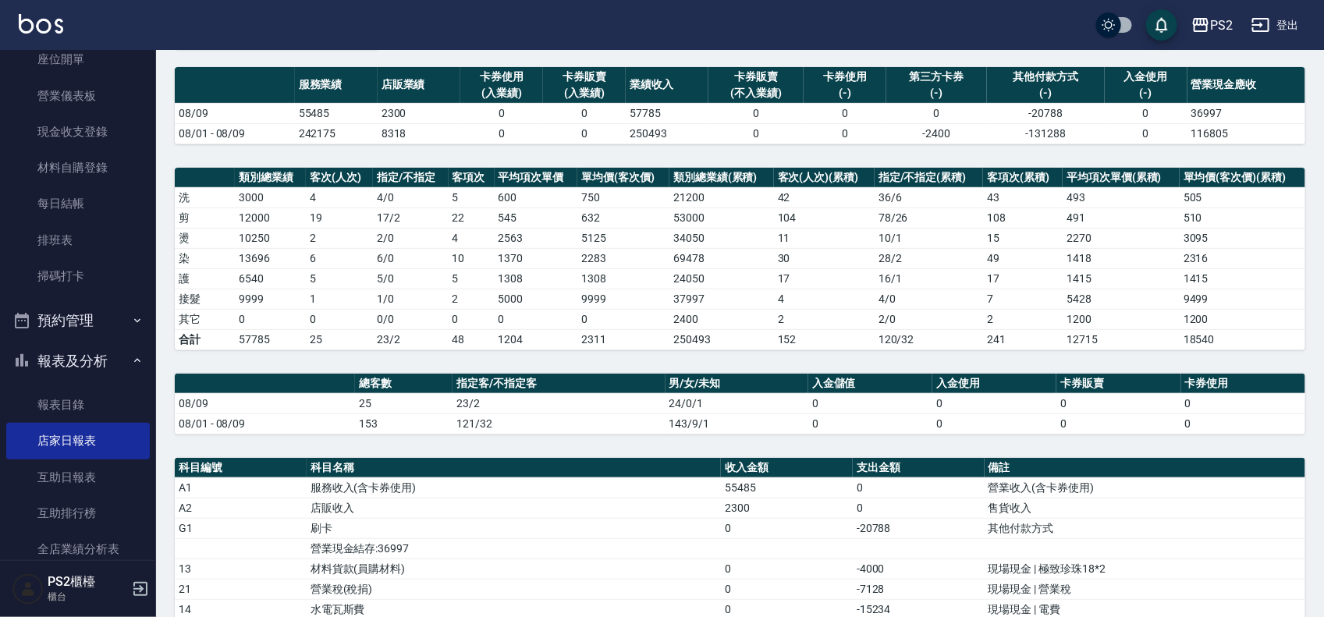
scroll to position [0, 0]
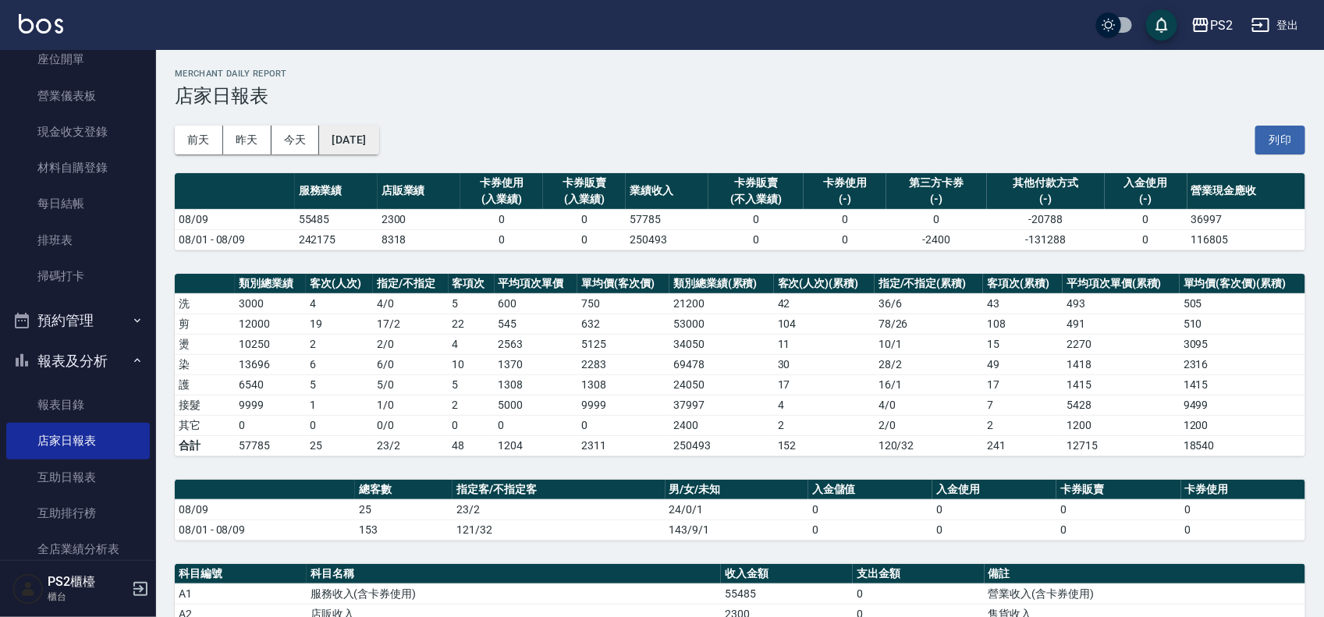
click at [378, 133] on button "[DATE]" at bounding box center [348, 140] width 59 height 29
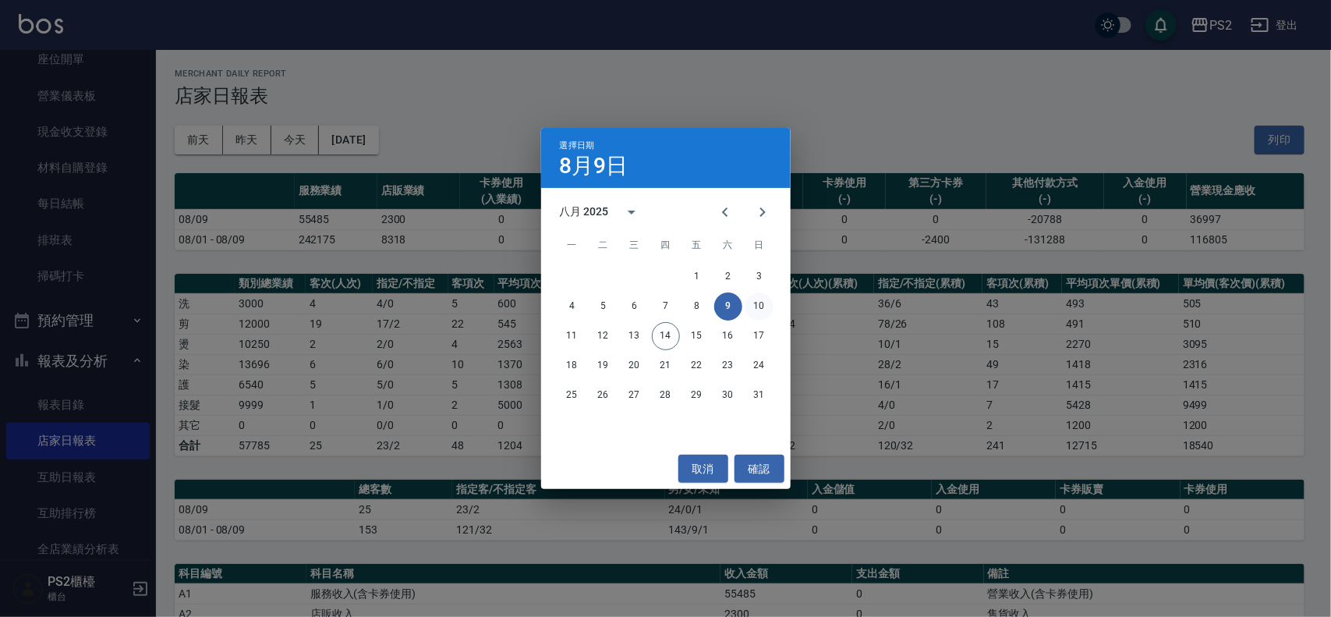
click at [761, 302] on button "10" at bounding box center [760, 306] width 28 height 28
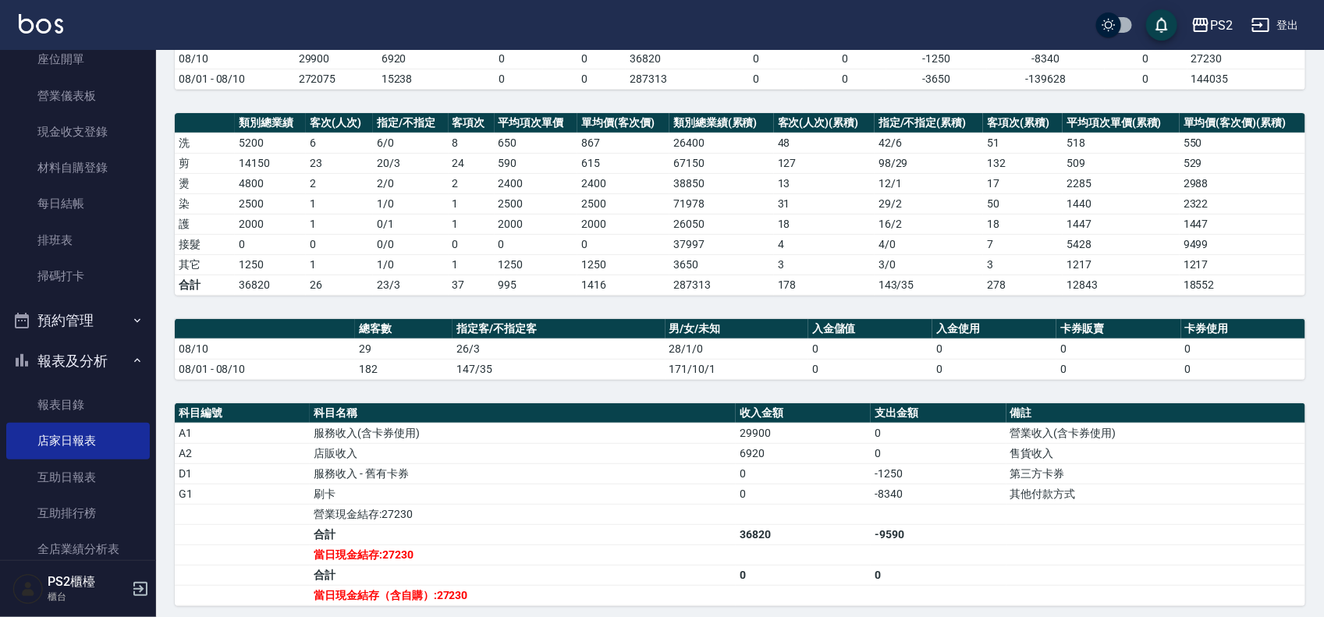
scroll to position [195, 0]
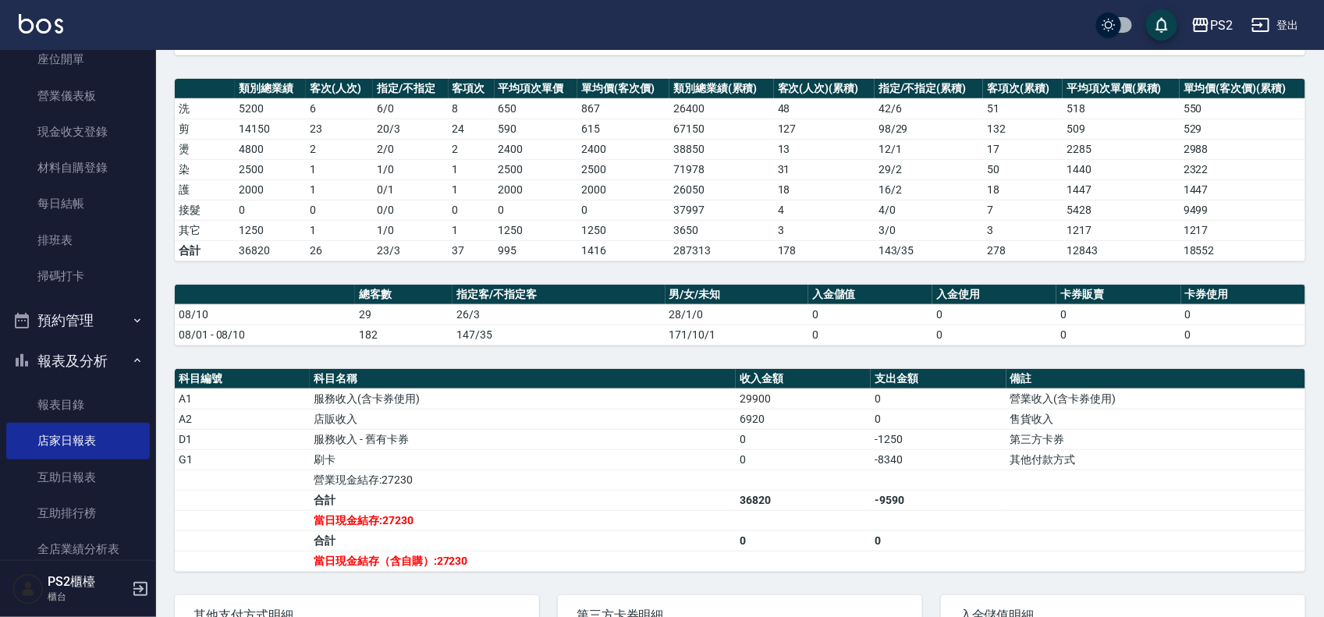
drag, startPoint x: 243, startPoint y: 178, endPoint x: 236, endPoint y: 185, distance: 9.9
click at [246, 180] on tbody "洗 5200 6 6 / 0 8 650 867 26400 48 42 / 6 51 518 550 剪 14150 23 20 / 3 24 590 61…" at bounding box center [740, 179] width 1130 height 162
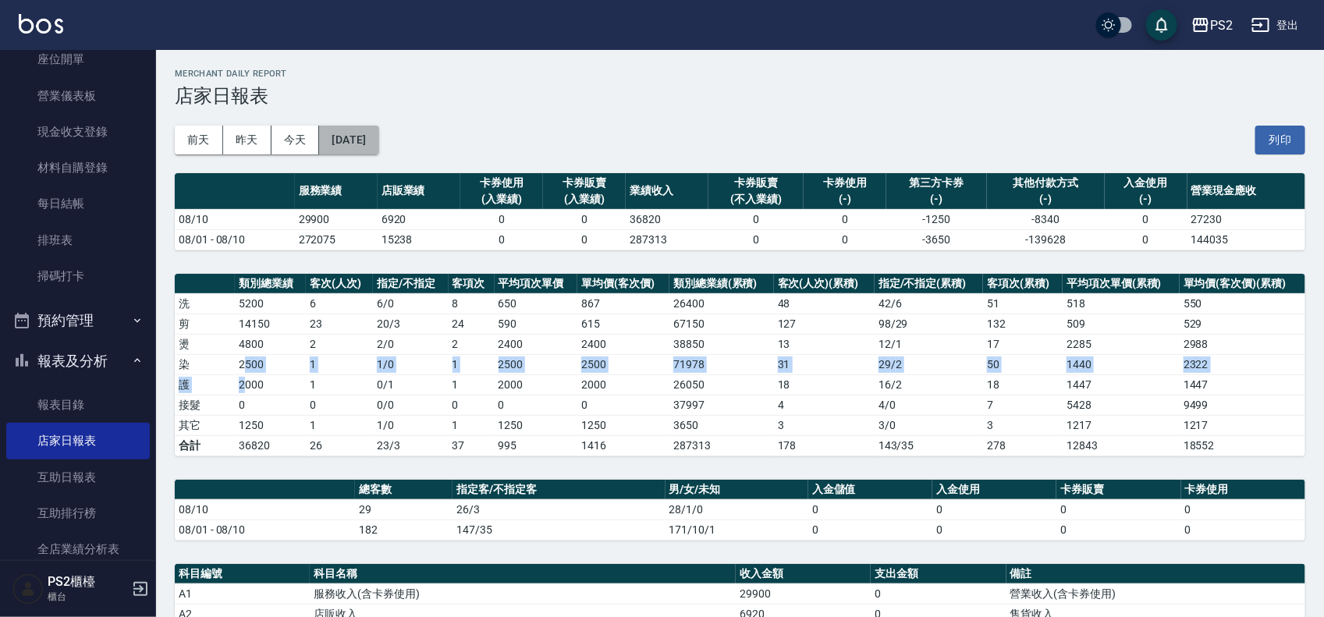
click at [365, 135] on button "[DATE]" at bounding box center [348, 140] width 59 height 29
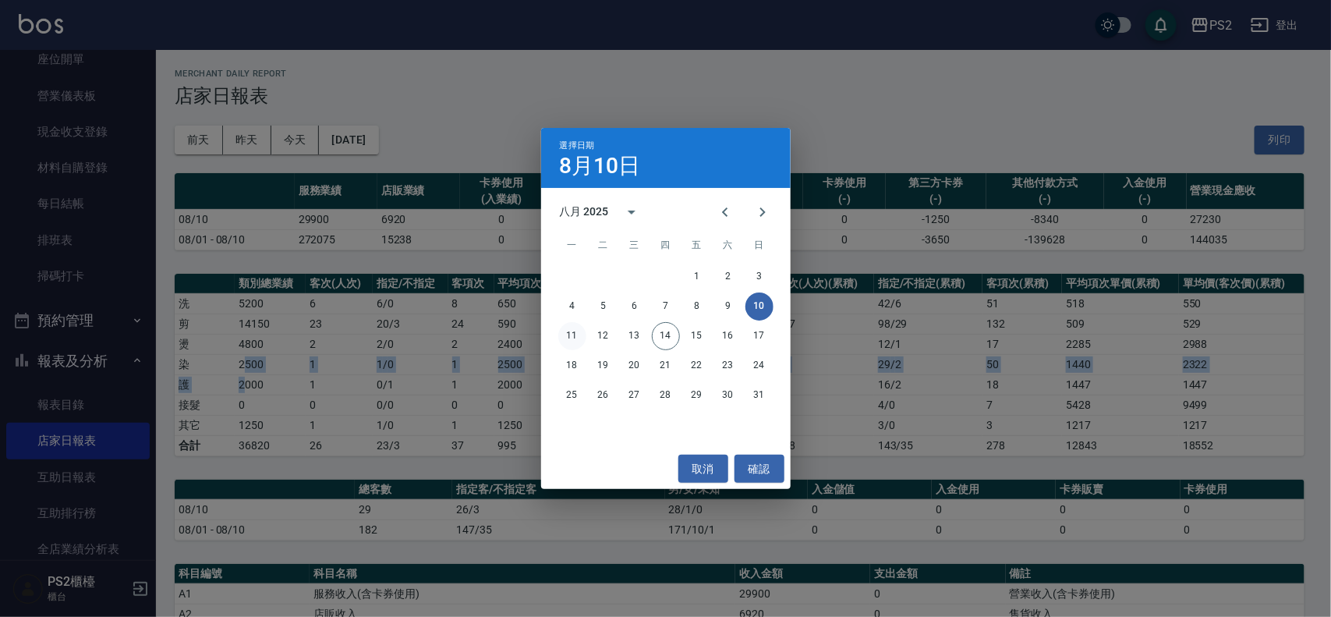
click at [571, 325] on button "11" at bounding box center [572, 336] width 28 height 28
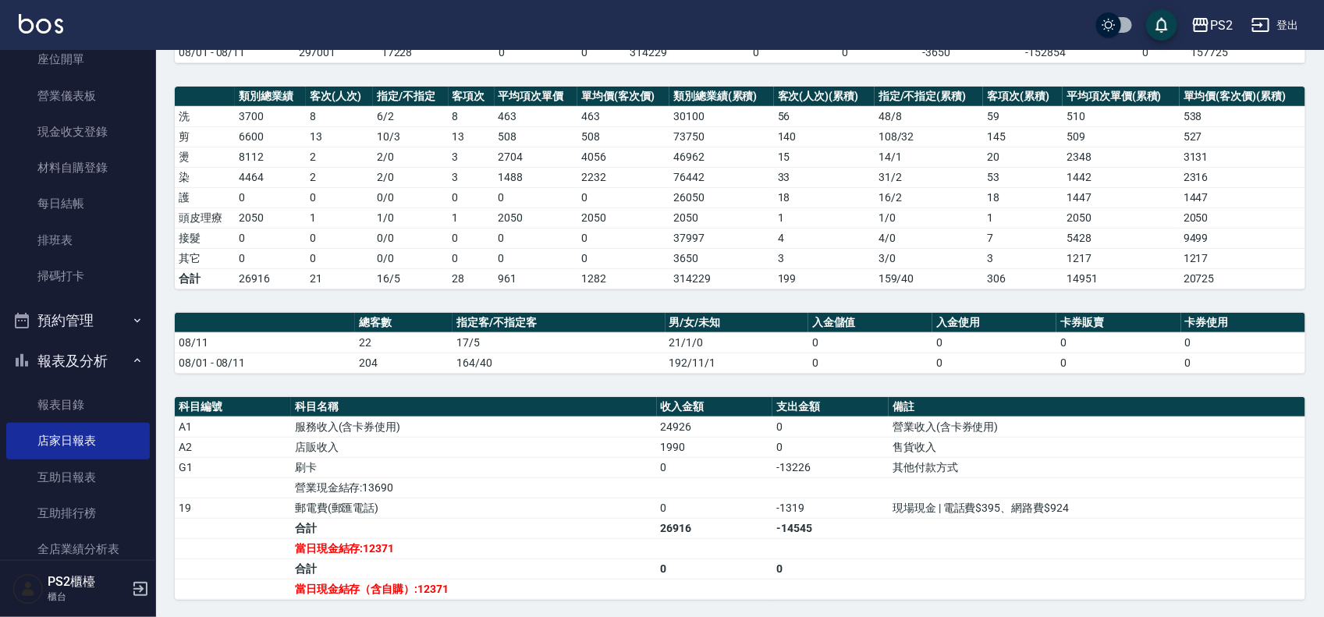
scroll to position [195, 0]
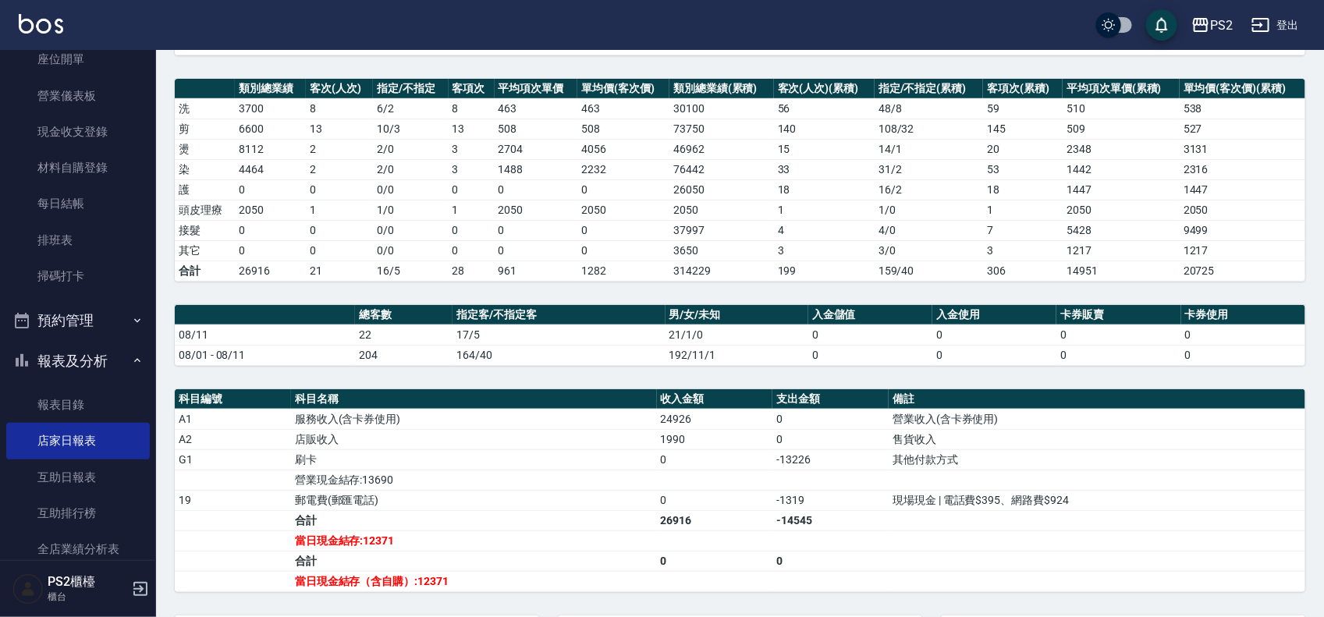
click at [310, 174] on td "2" at bounding box center [339, 169] width 67 height 20
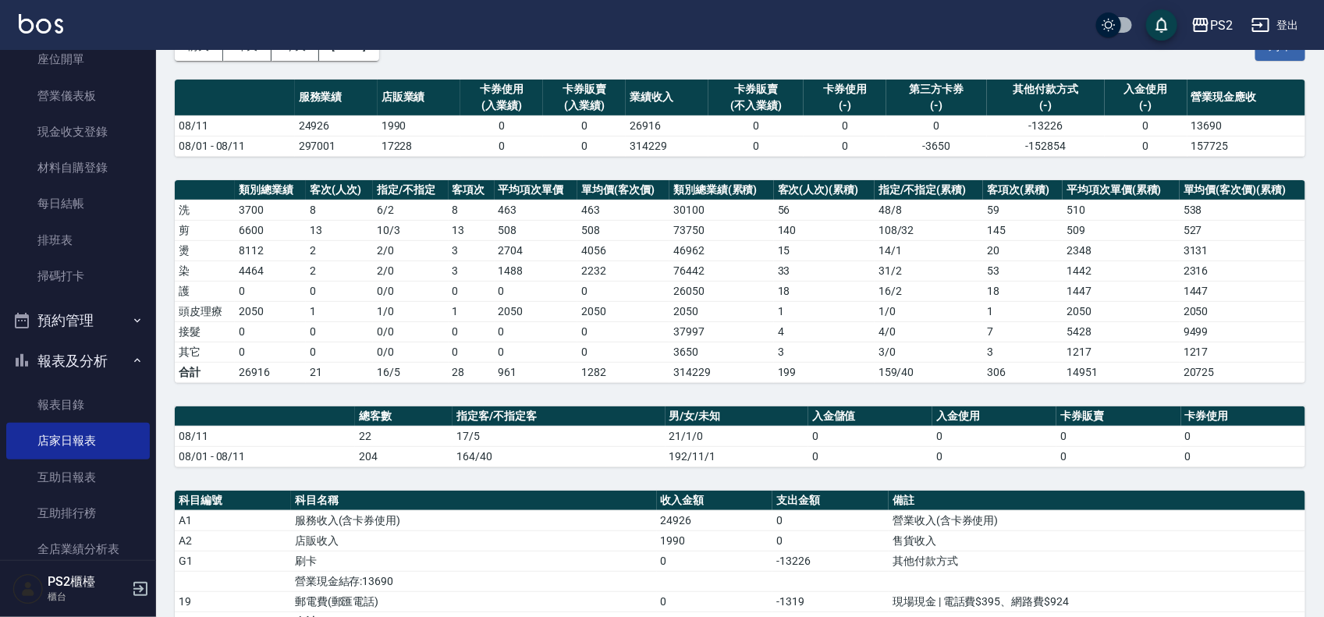
scroll to position [0, 0]
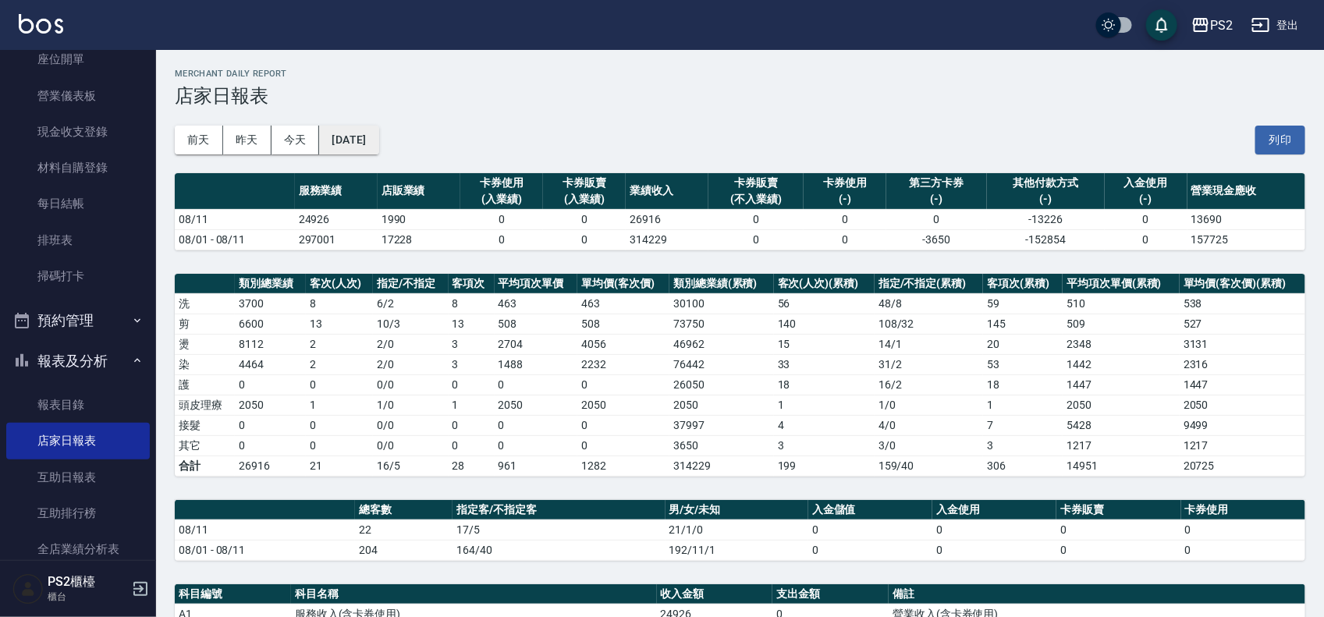
click at [369, 130] on button "[DATE]" at bounding box center [348, 140] width 59 height 29
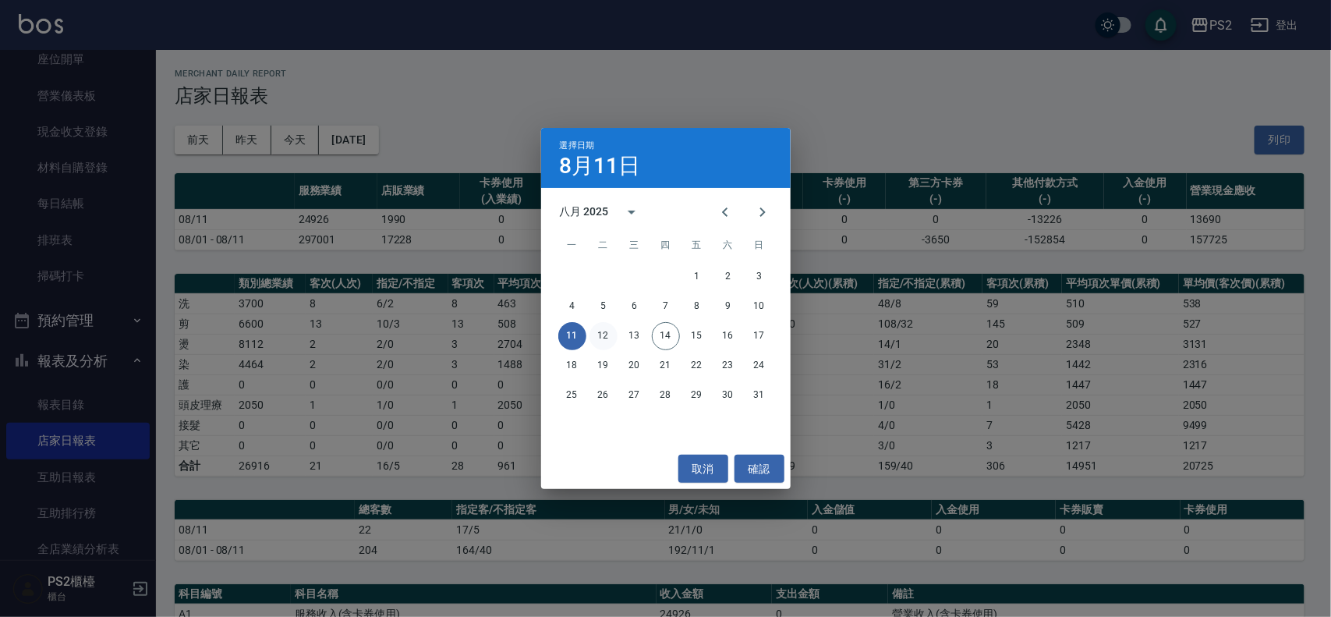
click at [609, 341] on button "12" at bounding box center [604, 336] width 28 height 28
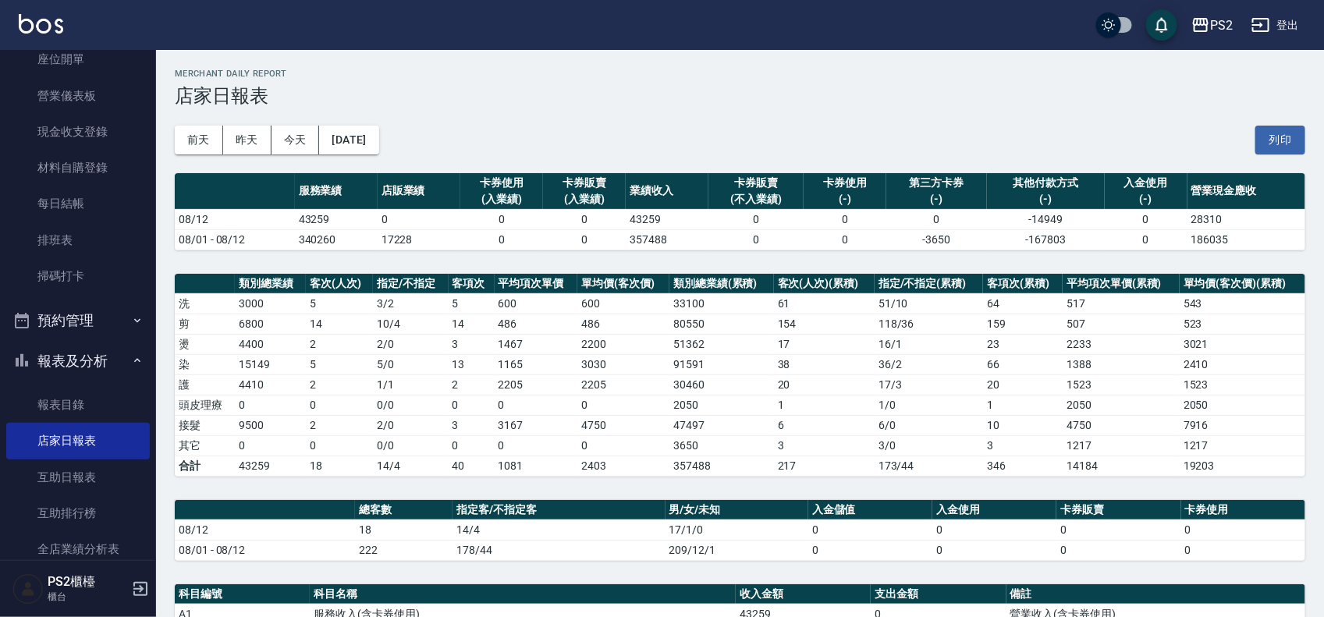
click at [364, 157] on div "[DATE] [DATE] [DATE] [DATE] 列印" at bounding box center [740, 140] width 1130 height 66
click at [367, 143] on button "[DATE]" at bounding box center [348, 140] width 59 height 29
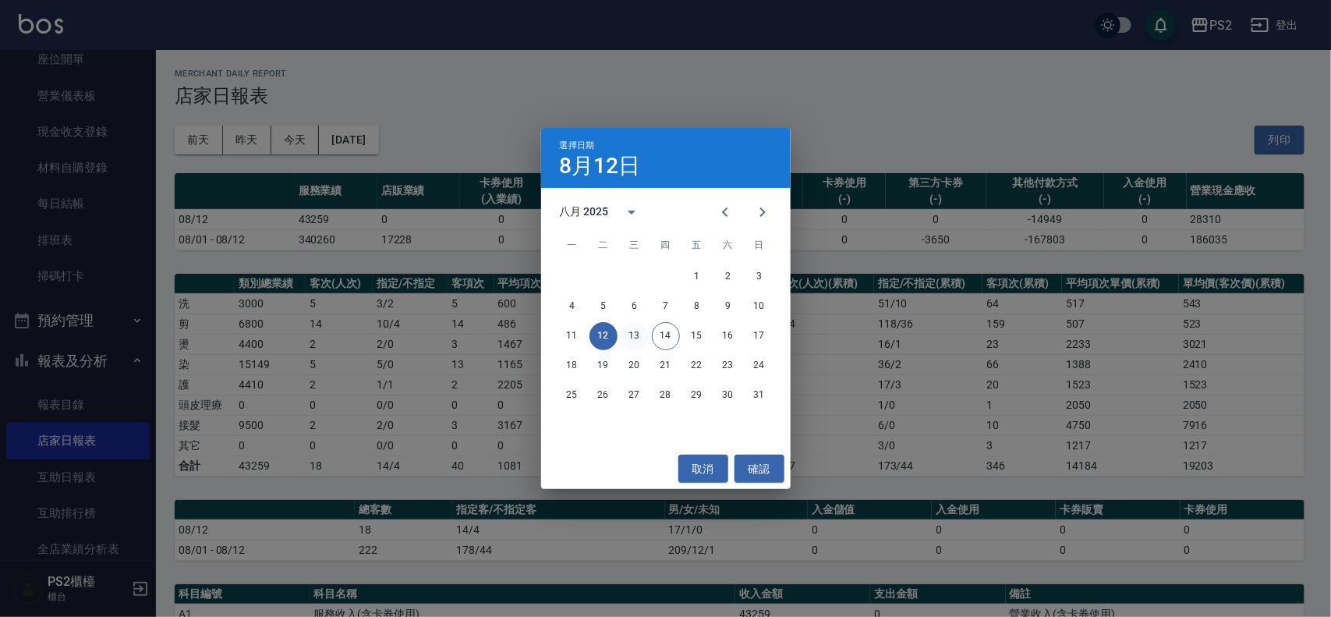
click at [632, 334] on button "13" at bounding box center [635, 336] width 28 height 28
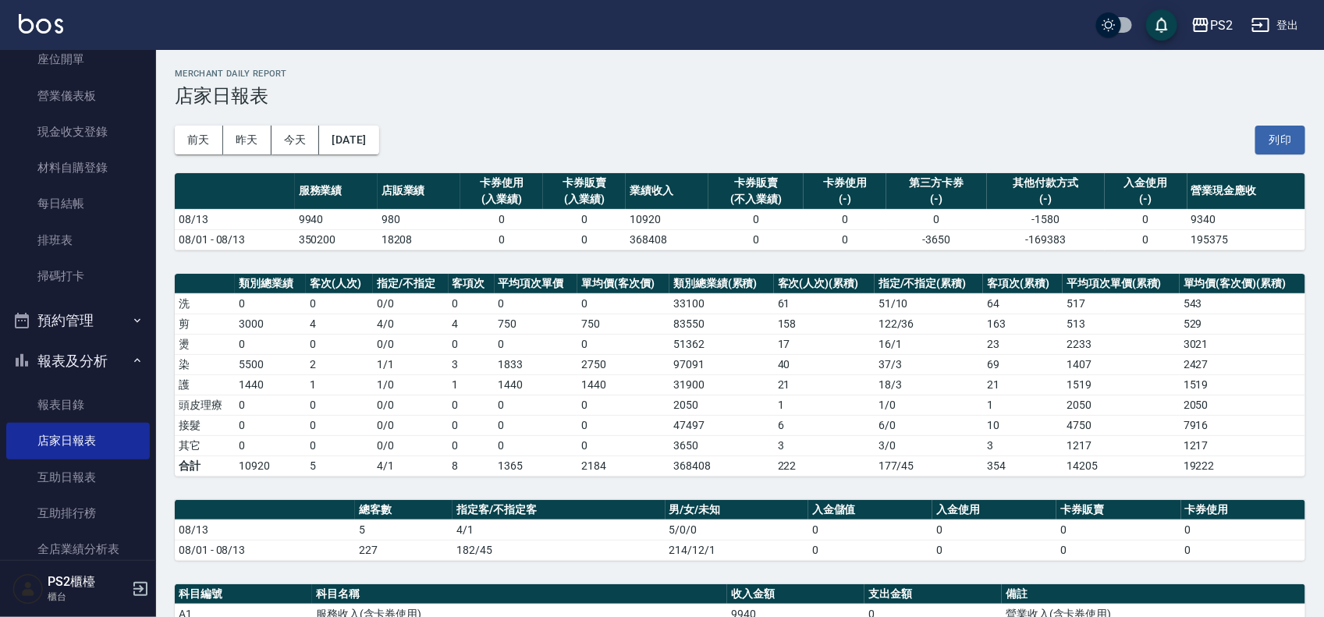
click at [626, 271] on div "PS2 [DATE] 店家日報表 列印時間： [DATE][PHONE_NUMBER]:01 Merchant Daily Report 店家日報表 [DAT…" at bounding box center [740, 510] width 1168 height 920
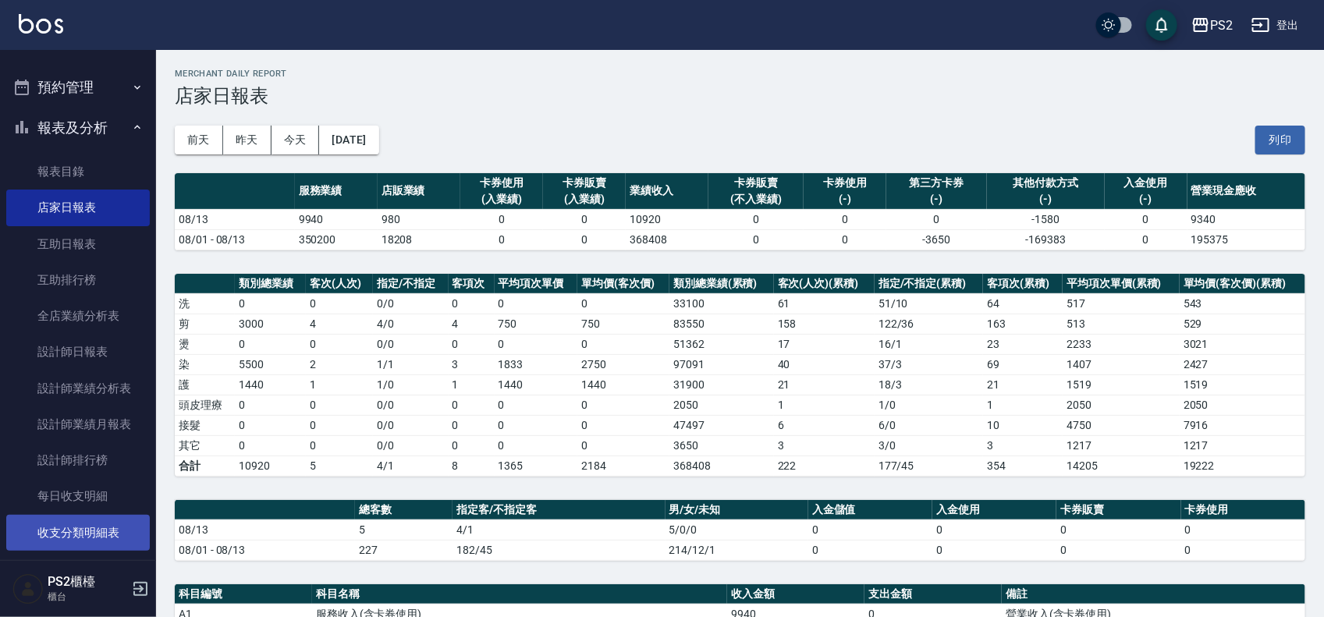
scroll to position [579, 0]
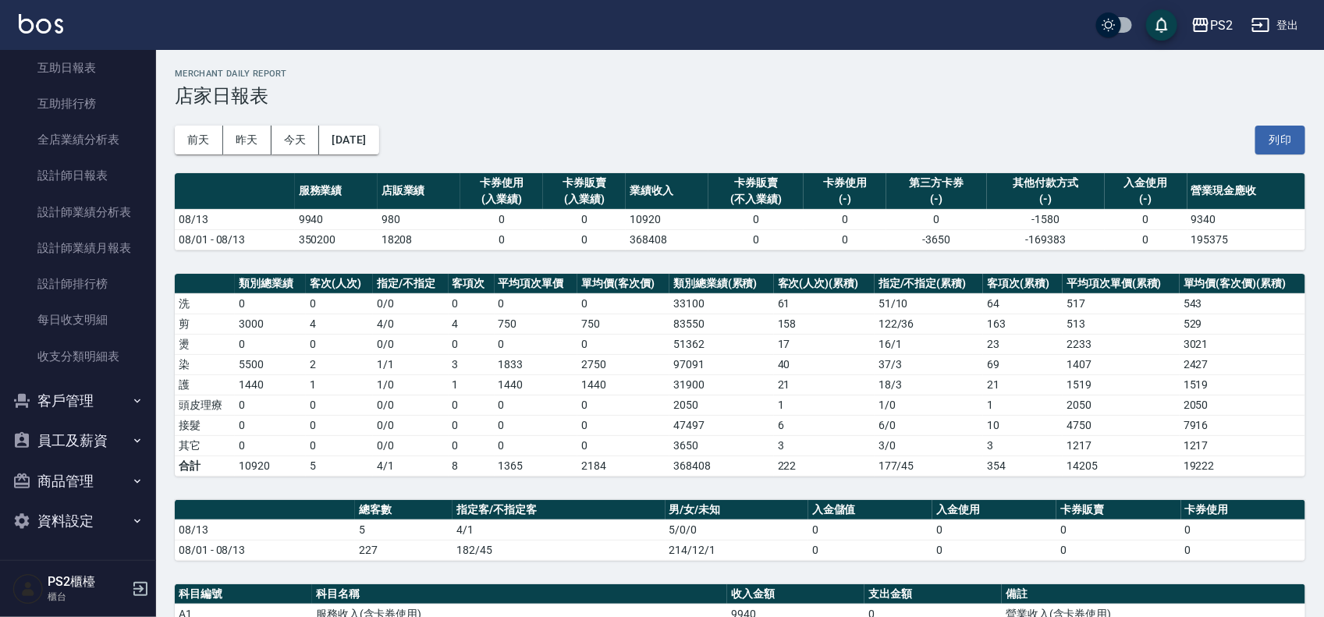
click at [92, 426] on button "員工及薪資" at bounding box center [78, 440] width 144 height 41
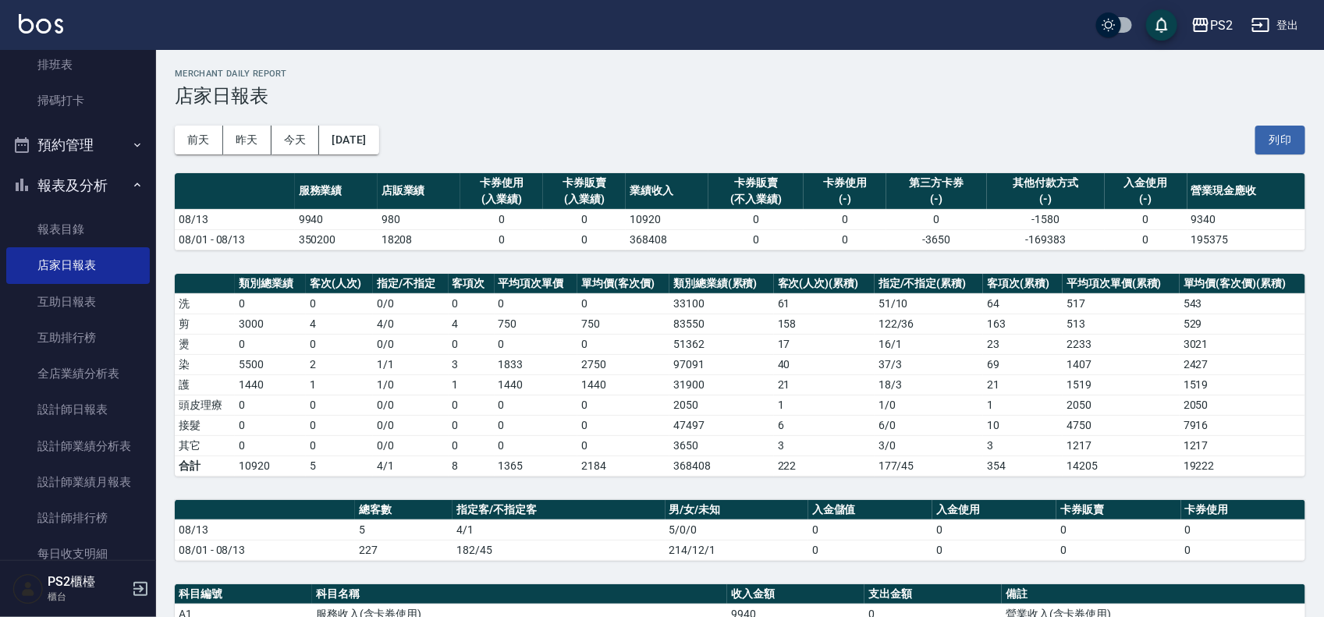
scroll to position [334, 0]
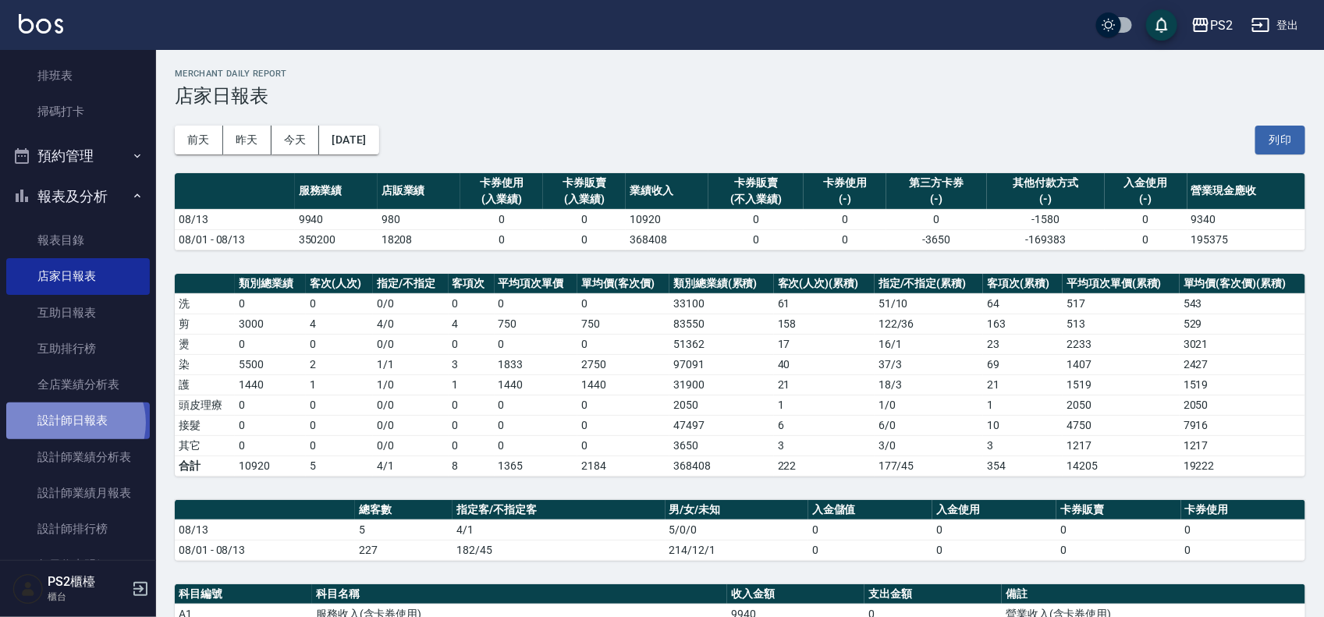
click at [72, 422] on link "設計師日報表" at bounding box center [78, 420] width 144 height 36
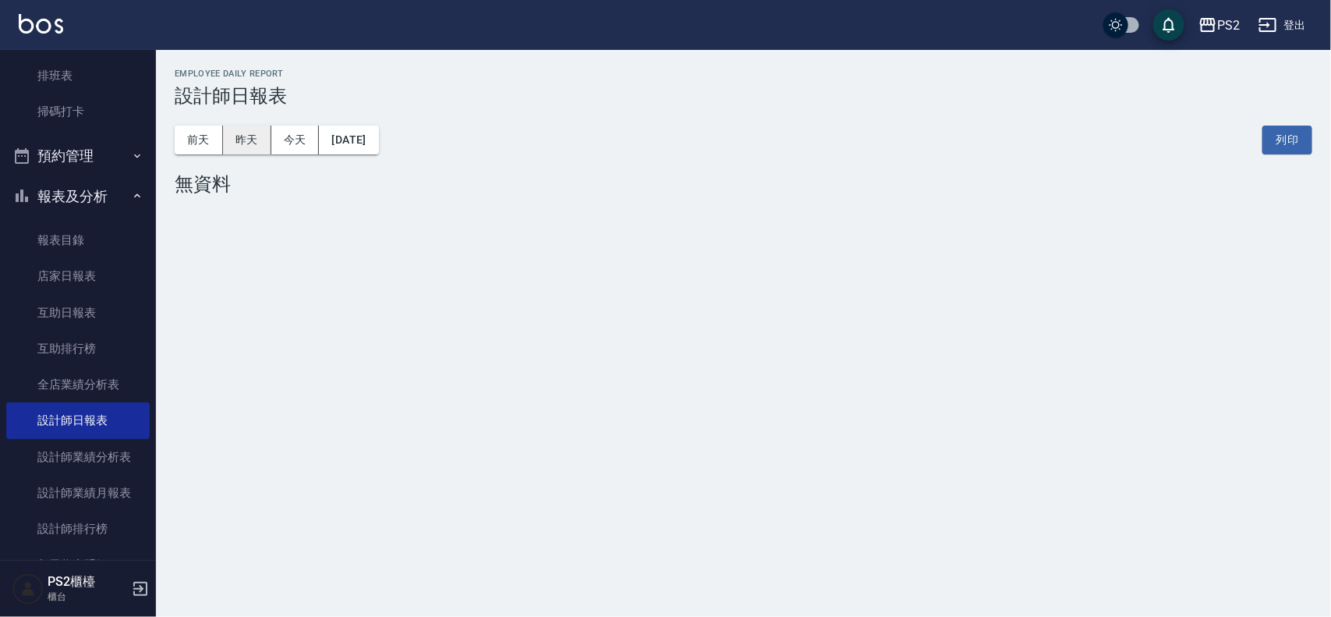
click at [260, 148] on button "昨天" at bounding box center [247, 140] width 48 height 29
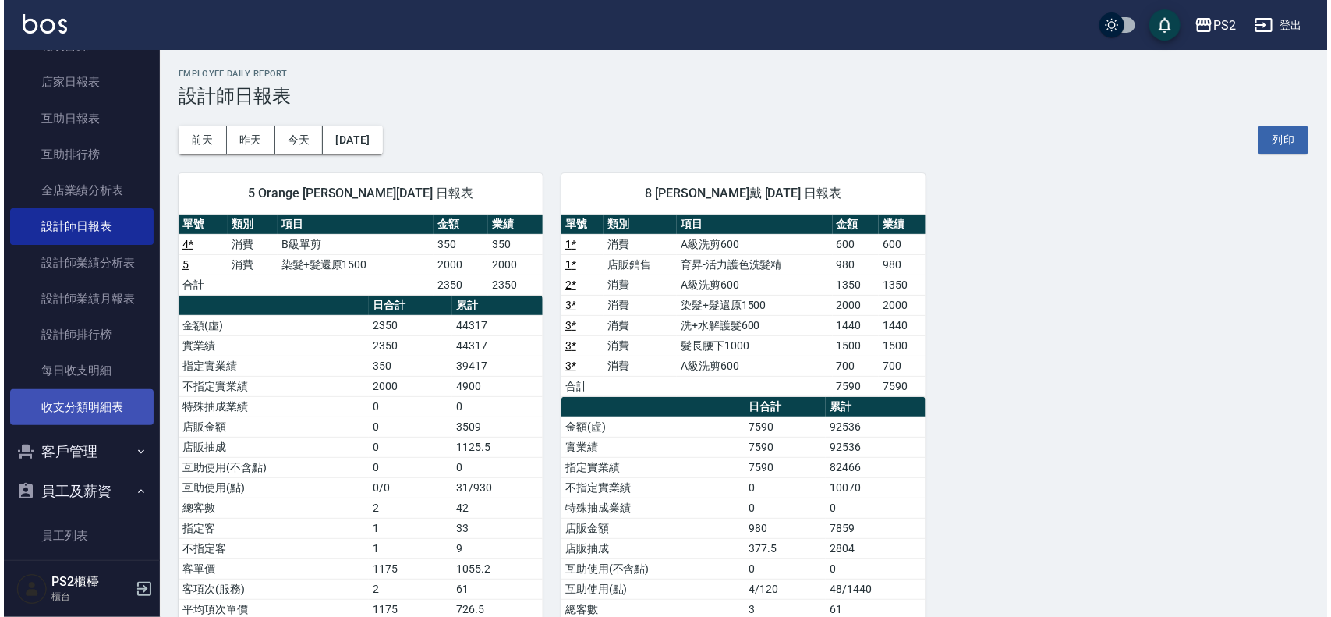
scroll to position [529, 0]
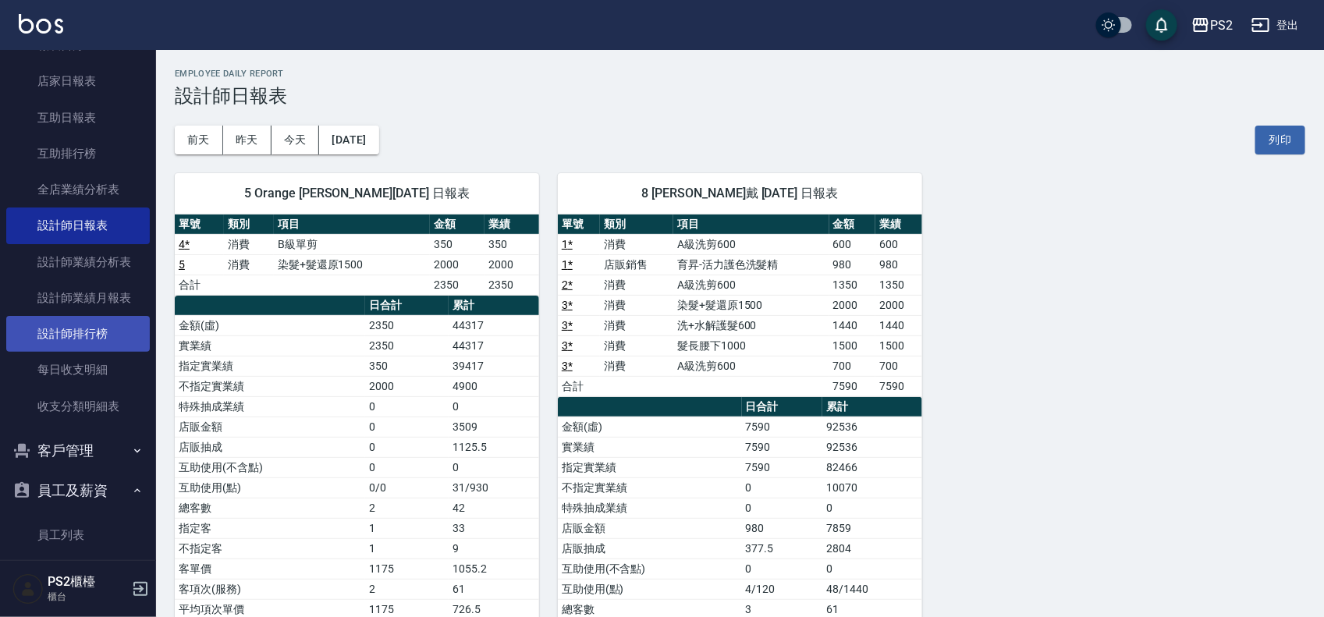
click at [80, 338] on link "設計師排行榜" at bounding box center [78, 334] width 144 height 36
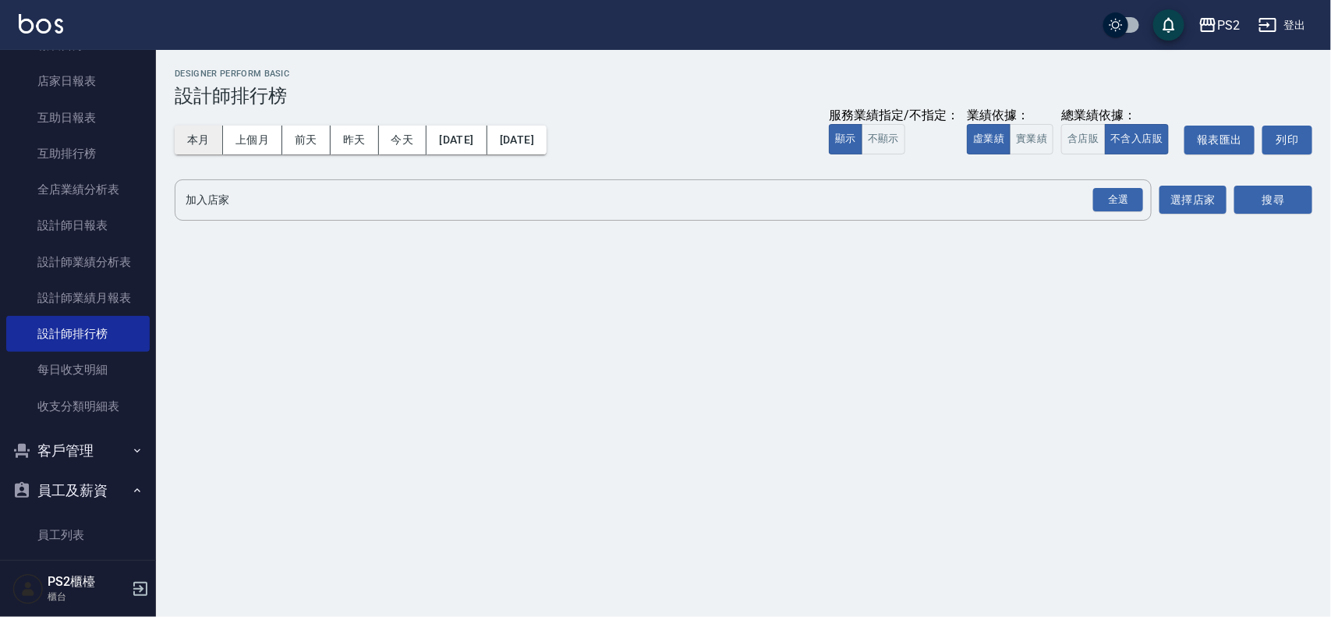
click at [205, 142] on button "本月" at bounding box center [199, 140] width 48 height 29
drag, startPoint x: 1020, startPoint y: 137, endPoint x: 1133, endPoint y: 179, distance: 120.0
click at [1022, 137] on button "實業績" at bounding box center [1032, 139] width 44 height 30
click at [1139, 197] on div "全選" at bounding box center [1119, 200] width 50 height 24
click at [1289, 197] on button "搜尋" at bounding box center [1274, 200] width 78 height 29
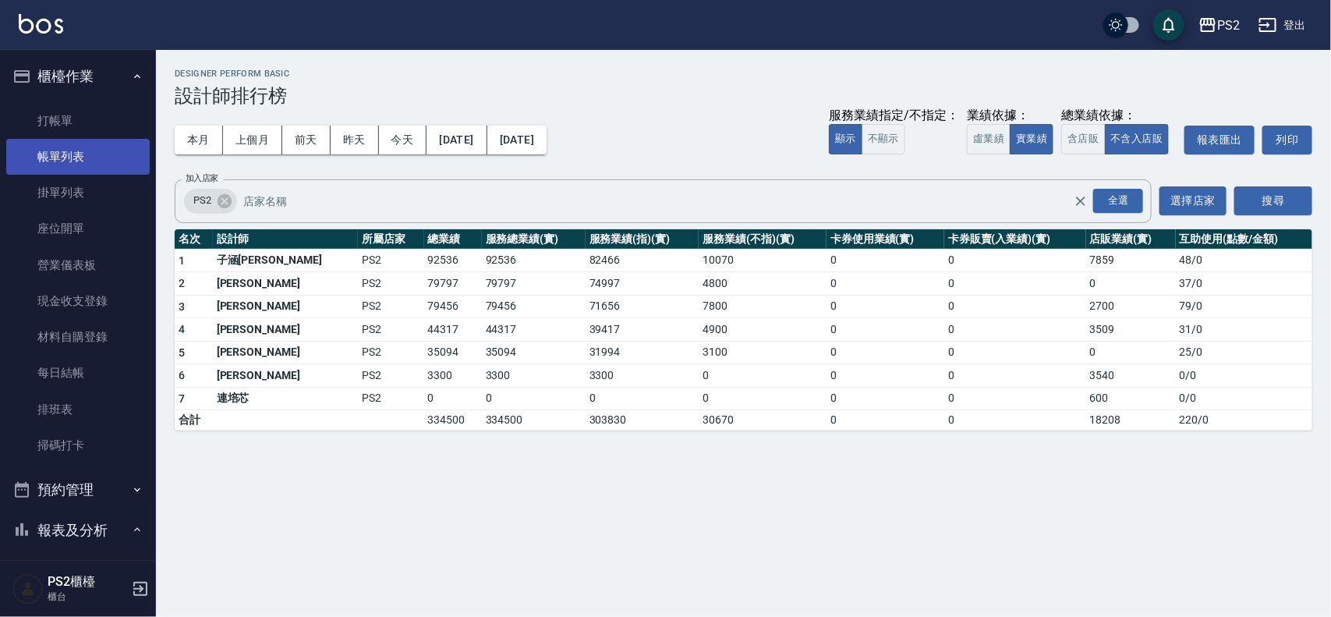
click at [74, 143] on link "帳單列表" at bounding box center [78, 157] width 144 height 36
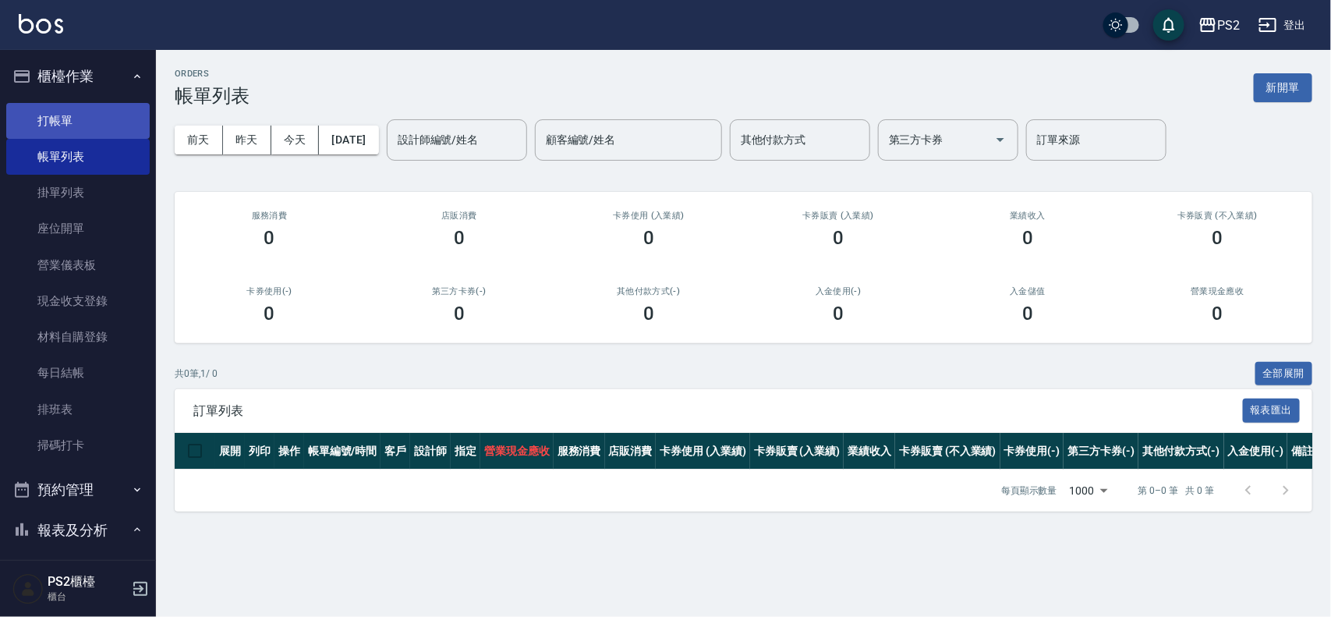
click at [74, 127] on link "打帳單" at bounding box center [78, 121] width 144 height 36
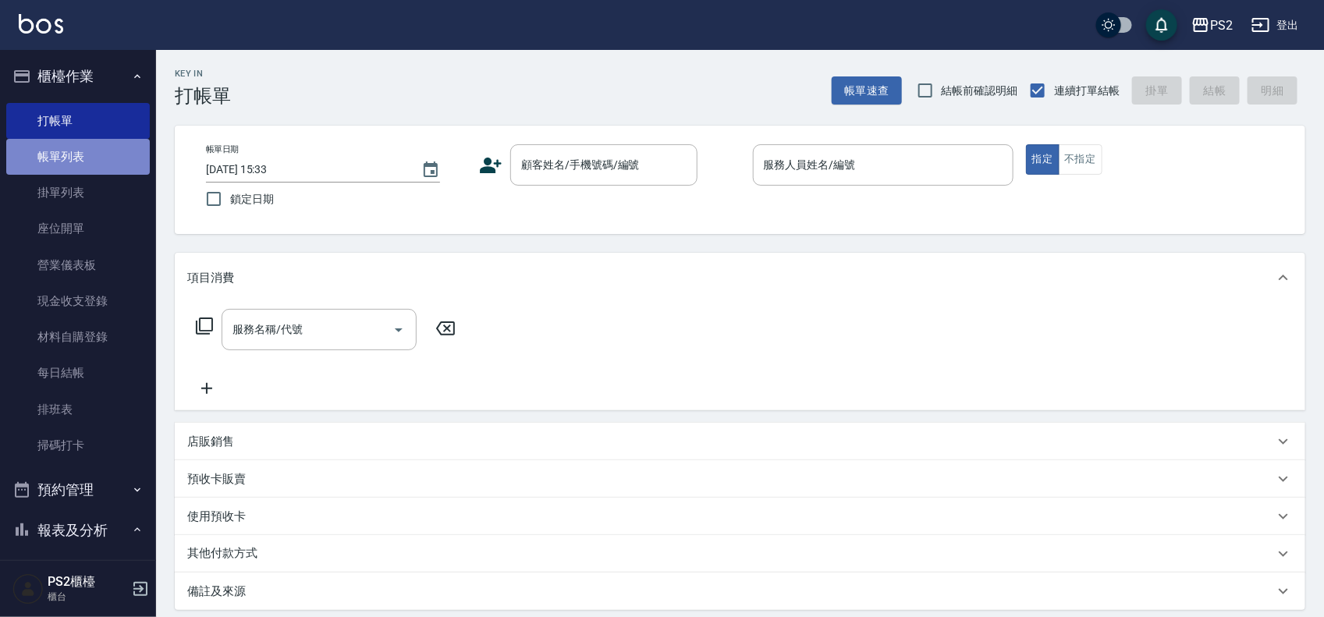
click at [87, 154] on link "帳單列表" at bounding box center [78, 157] width 144 height 36
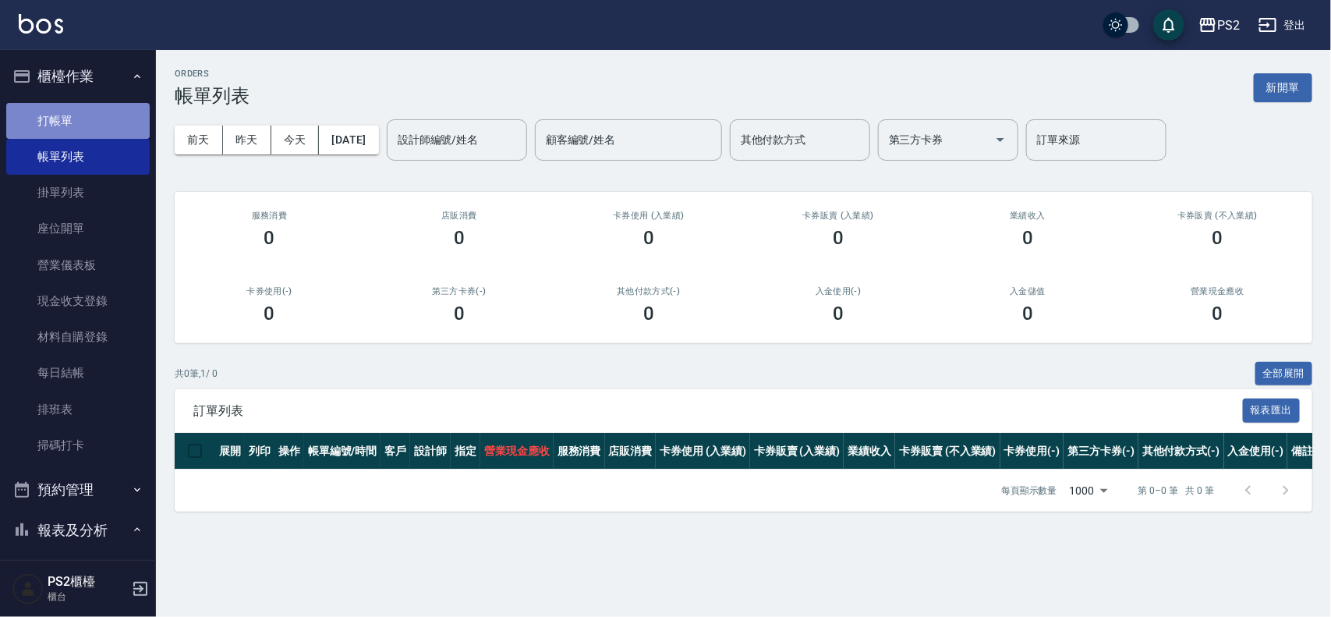
click at [87, 119] on link "打帳單" at bounding box center [78, 121] width 144 height 36
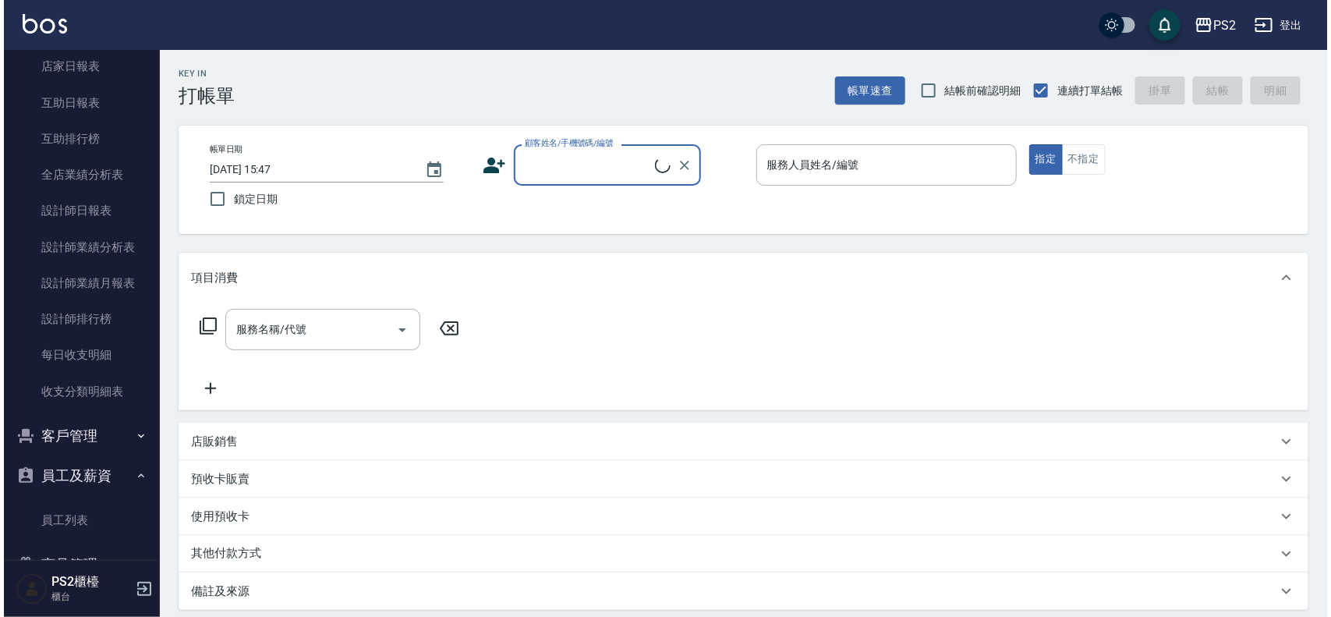
scroll to position [585, 0]
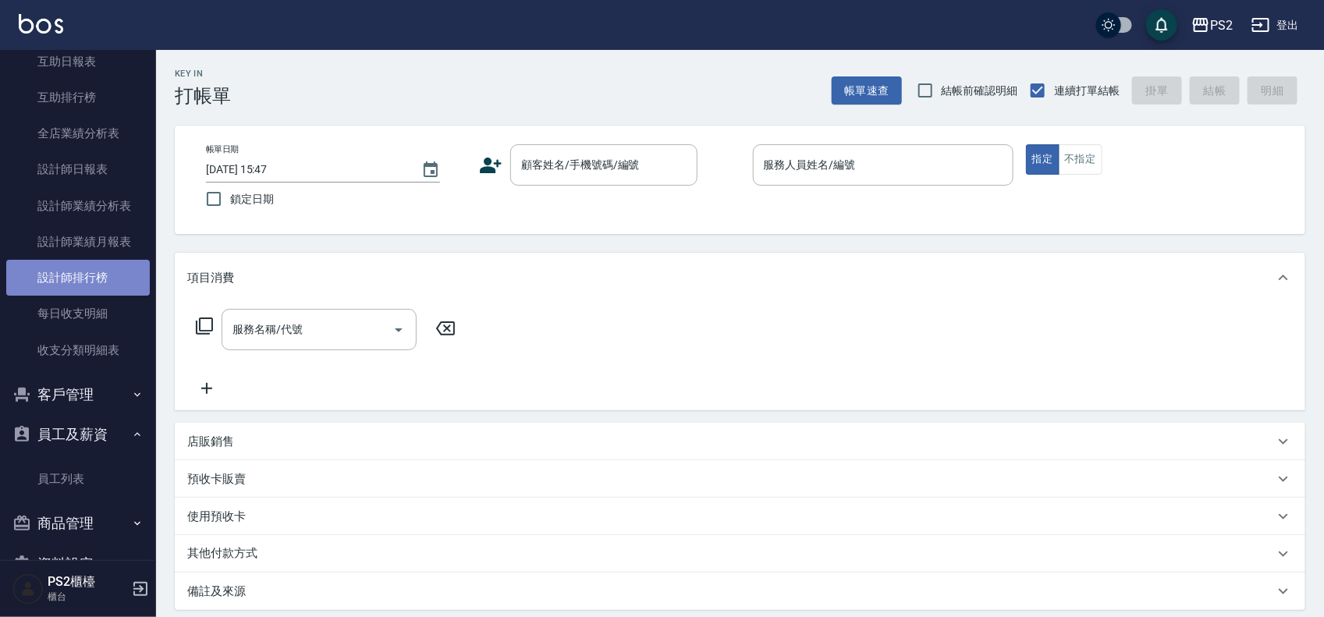
click at [99, 271] on link "設計師排行榜" at bounding box center [78, 278] width 144 height 36
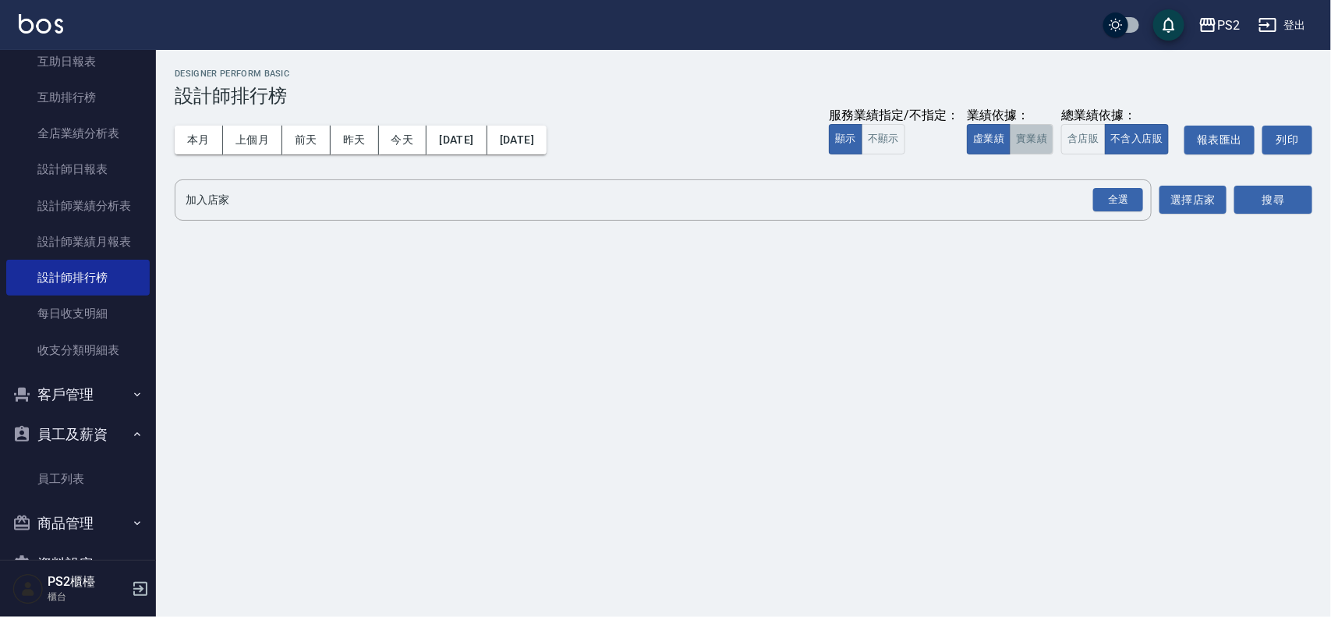
click at [1039, 137] on button "實業績" at bounding box center [1032, 139] width 44 height 30
click at [1108, 205] on div "全選" at bounding box center [1119, 200] width 50 height 24
click at [1289, 196] on button "搜尋" at bounding box center [1274, 200] width 78 height 29
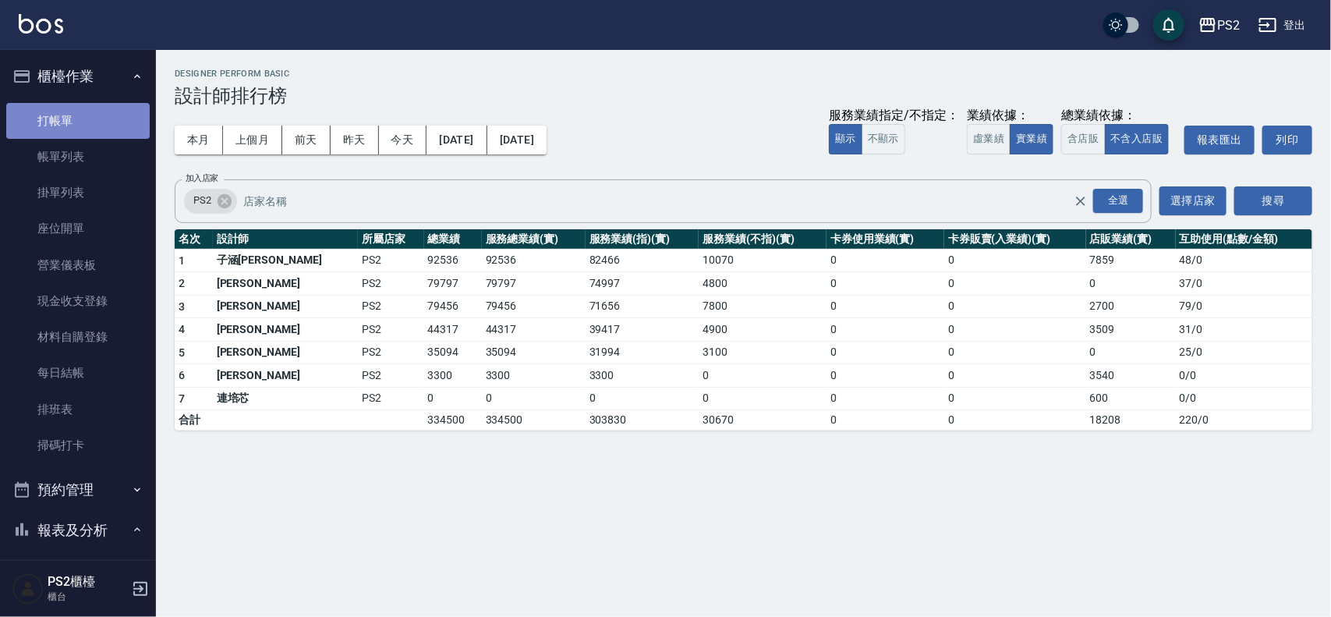
click at [80, 110] on link "打帳單" at bounding box center [78, 121] width 144 height 36
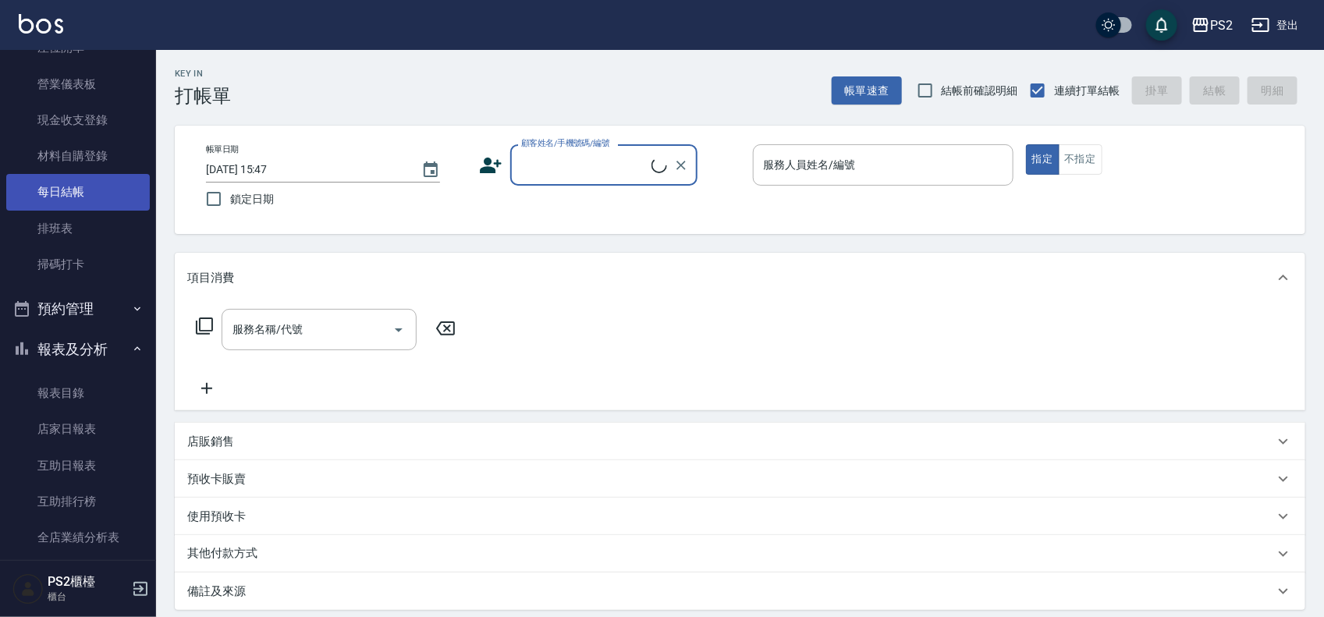
scroll to position [195, 0]
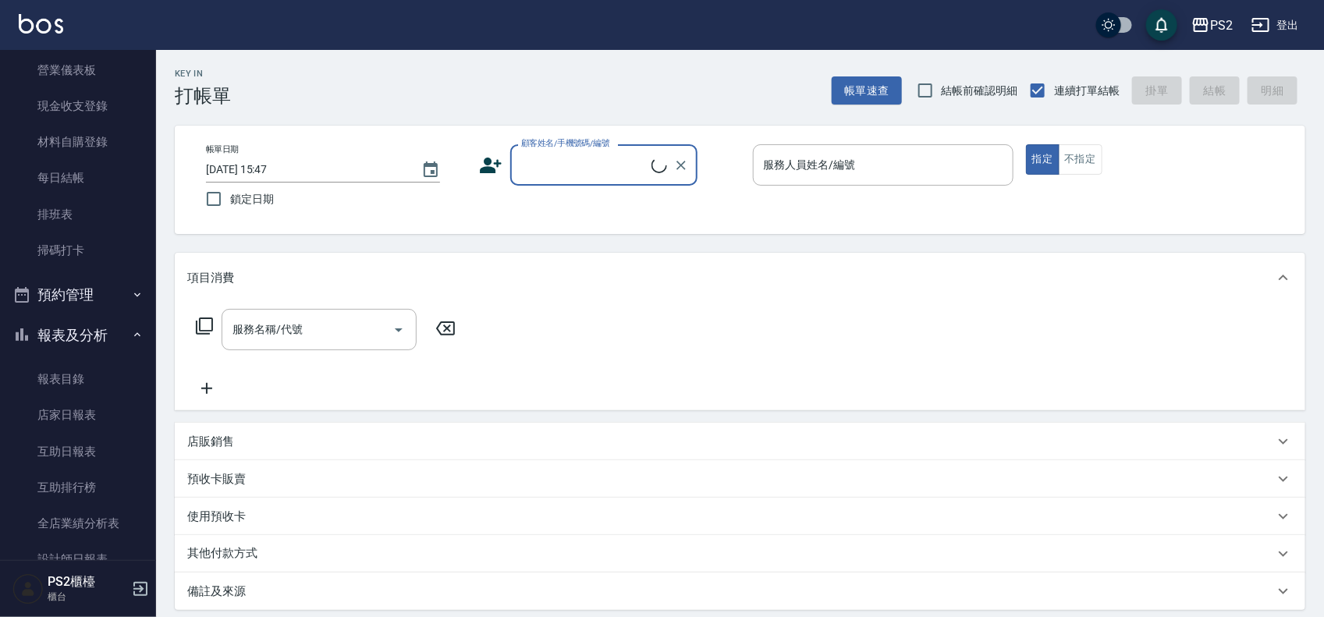
click at [136, 334] on button "報表及分析" at bounding box center [78, 335] width 144 height 41
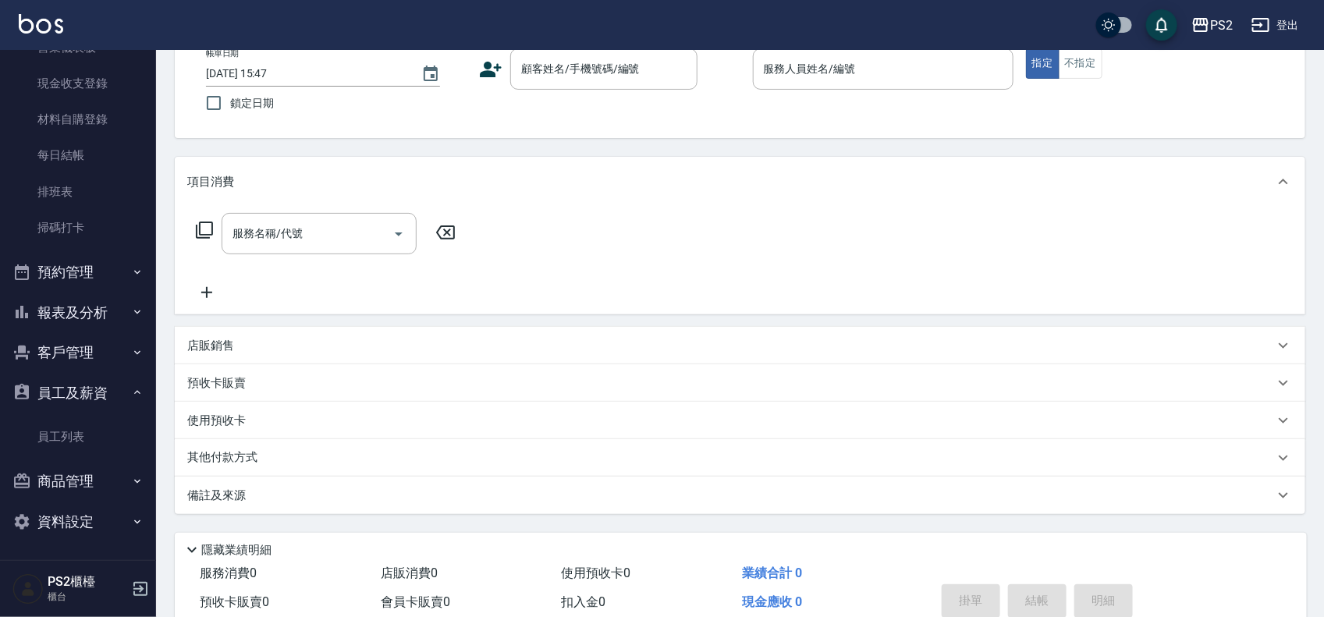
scroll to position [97, 0]
click at [119, 391] on button "員工及薪資" at bounding box center [78, 393] width 144 height 41
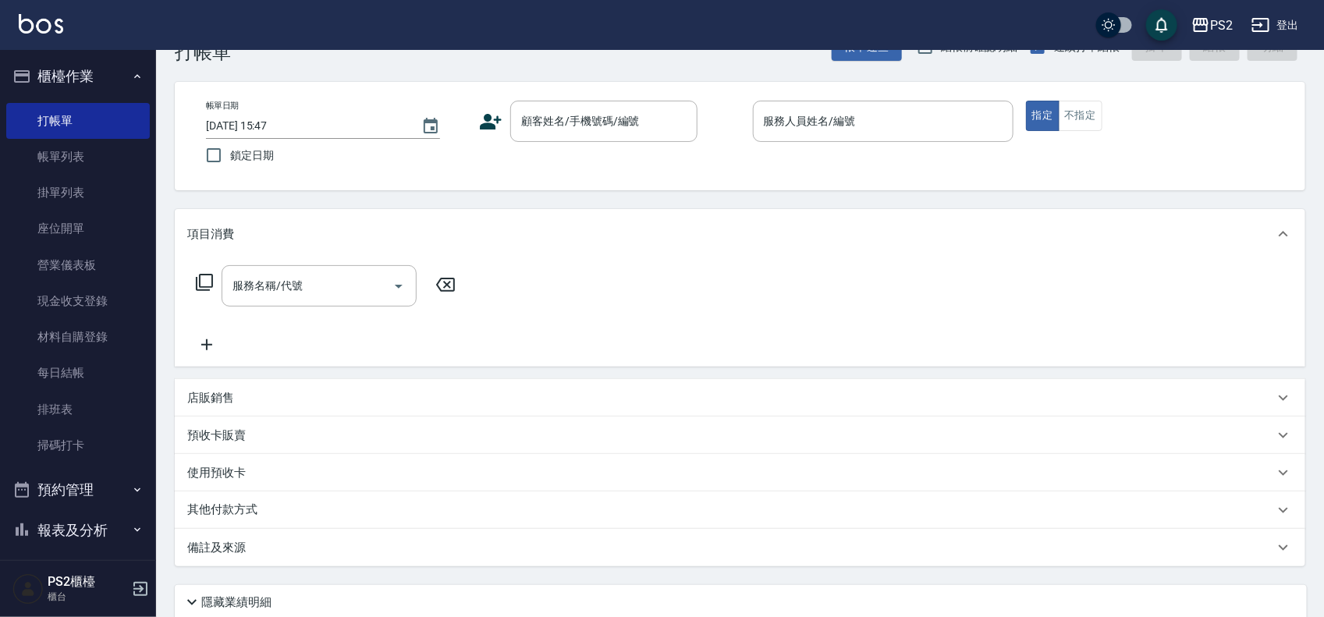
scroll to position [0, 0]
